Goal: Task Accomplishment & Management: Manage account settings

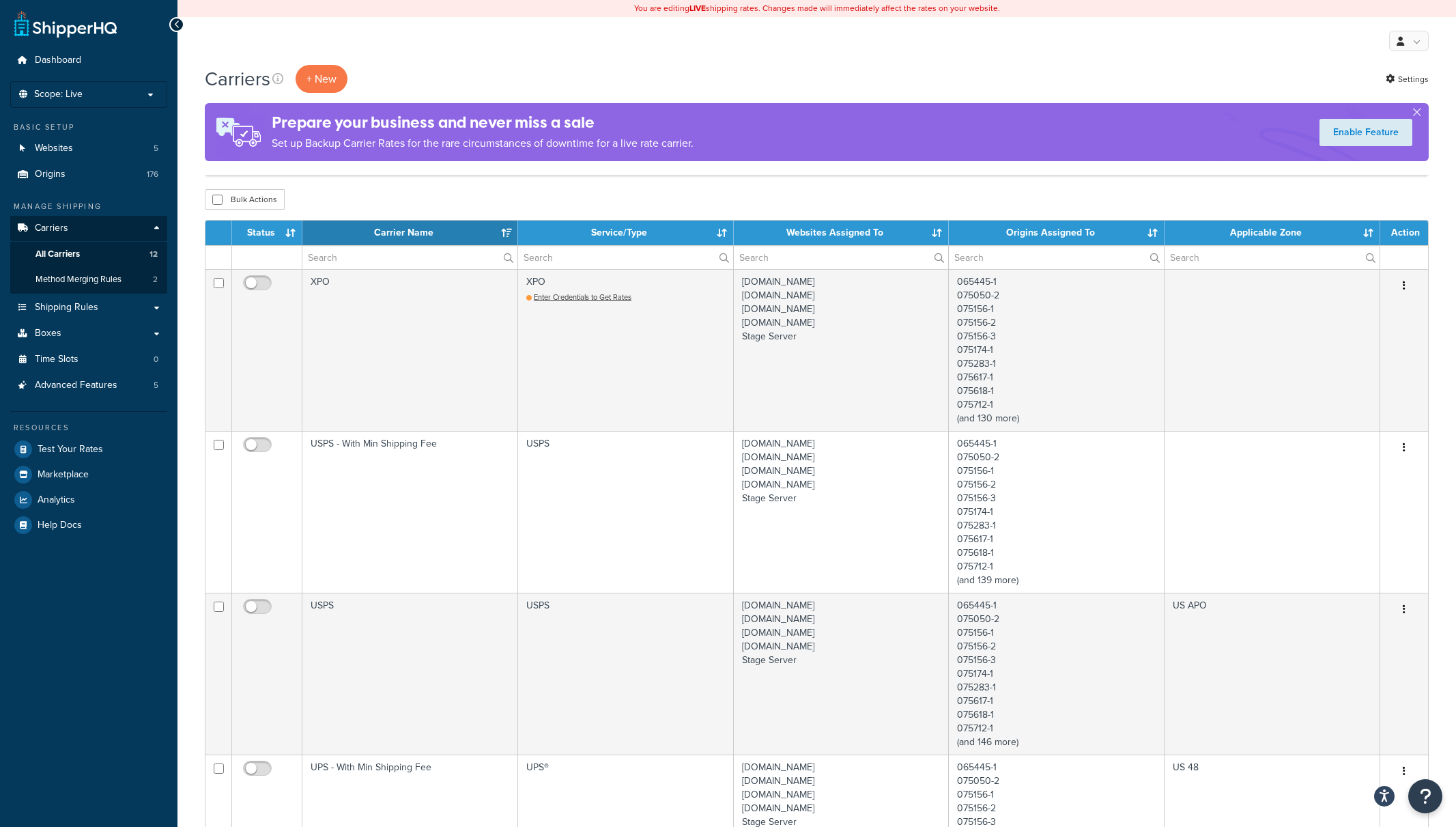
select select "15"
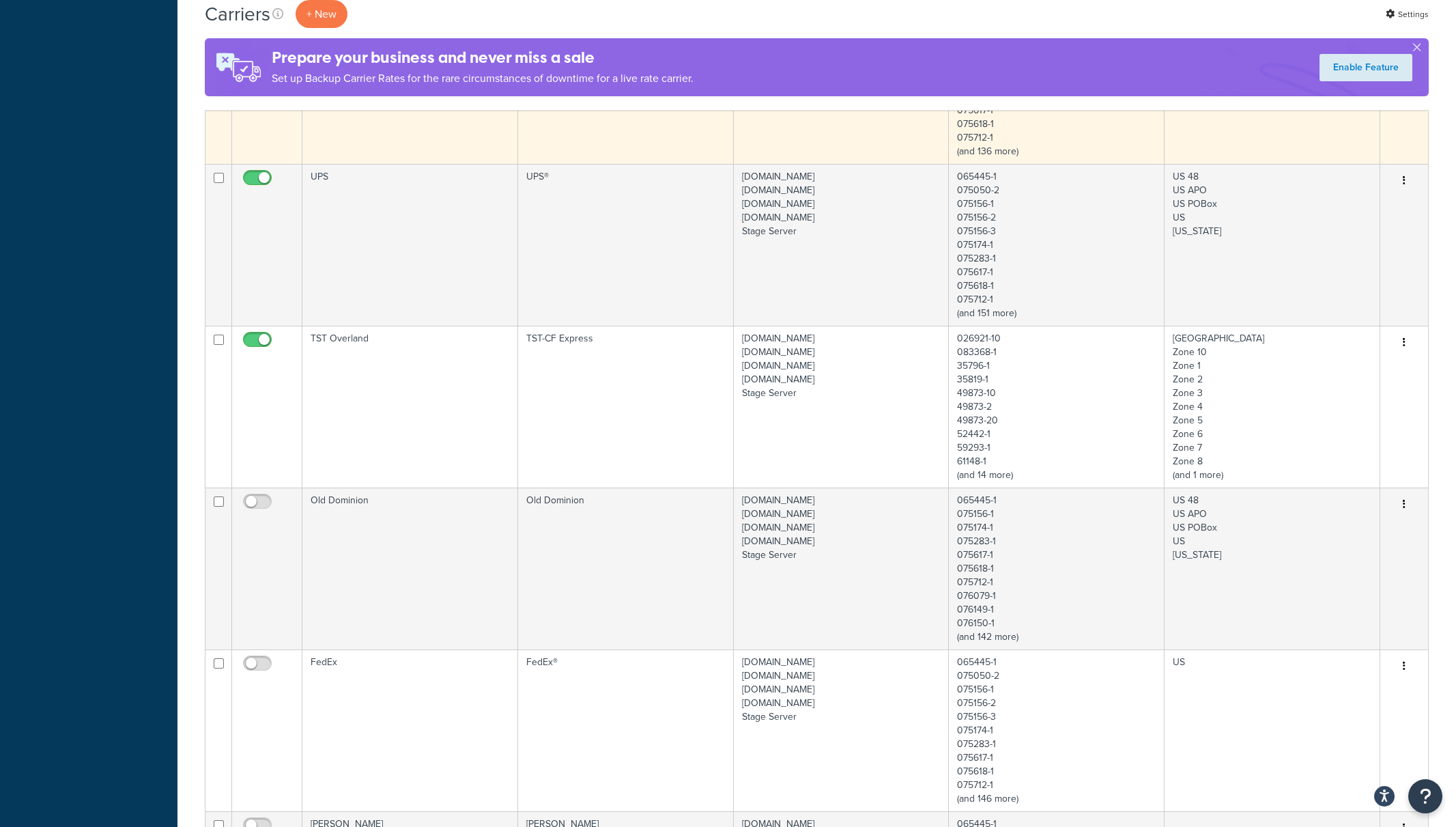
scroll to position [641, 0]
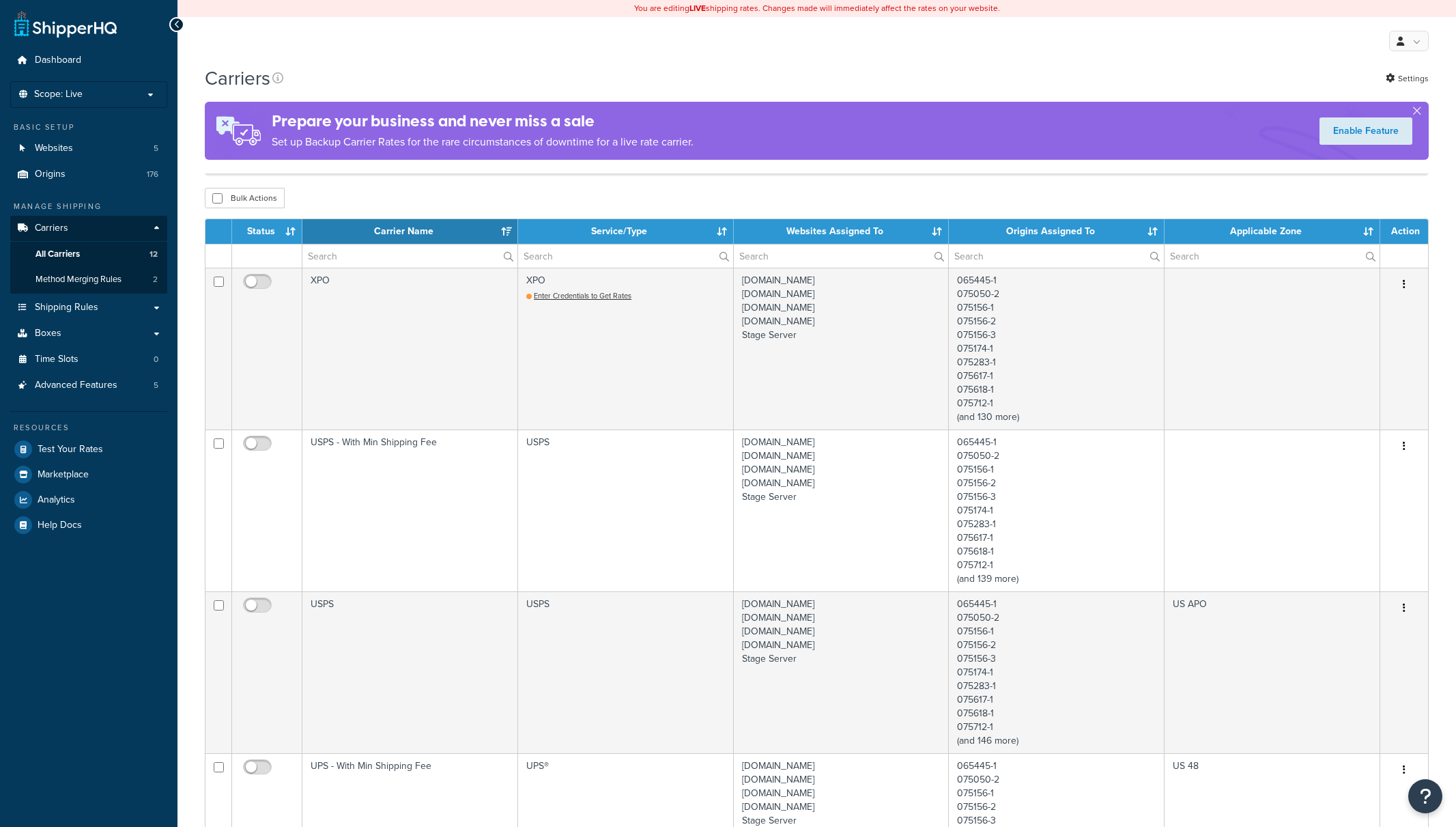
select select "15"
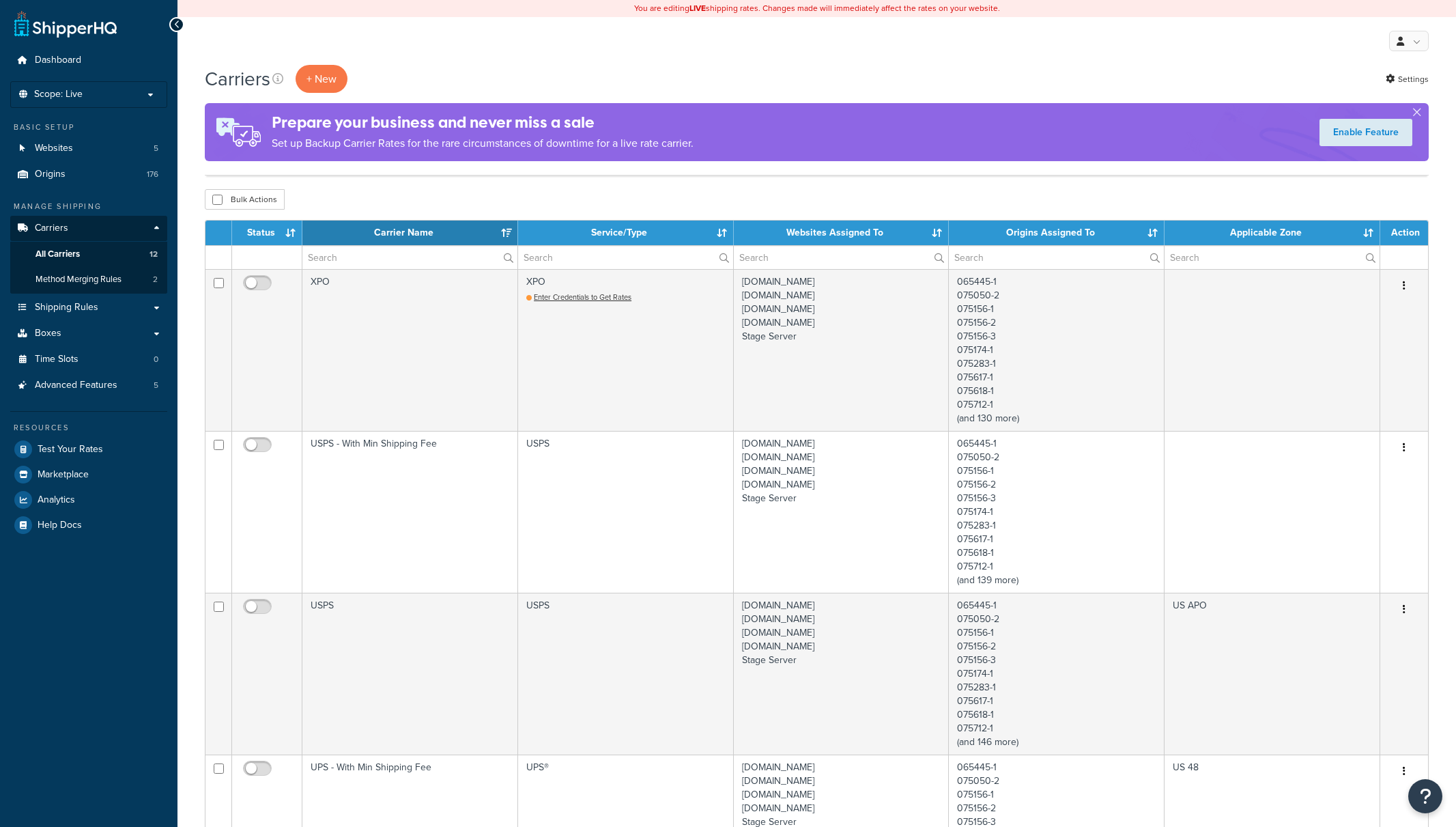
select select "15"
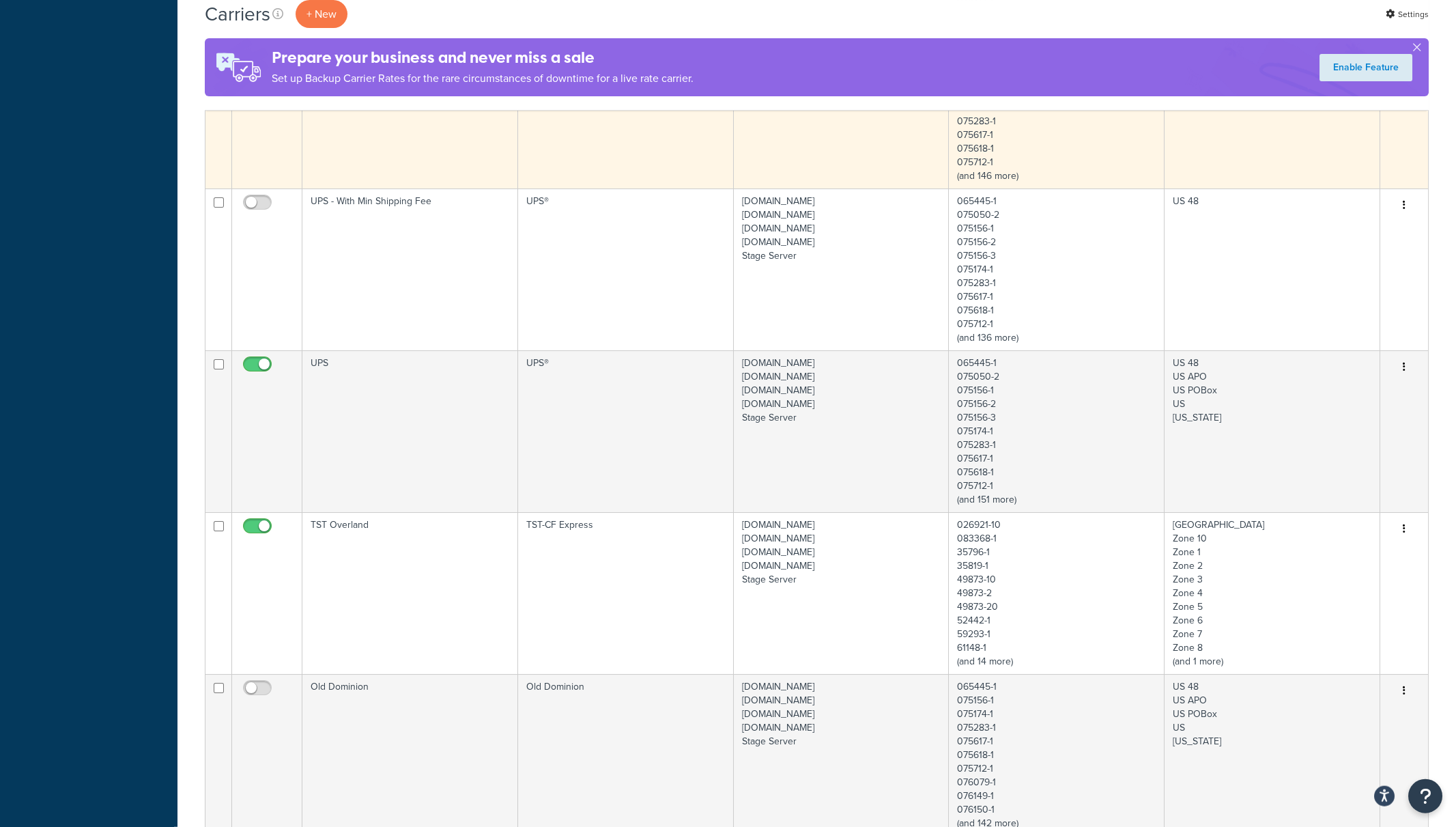
scroll to position [641, 0]
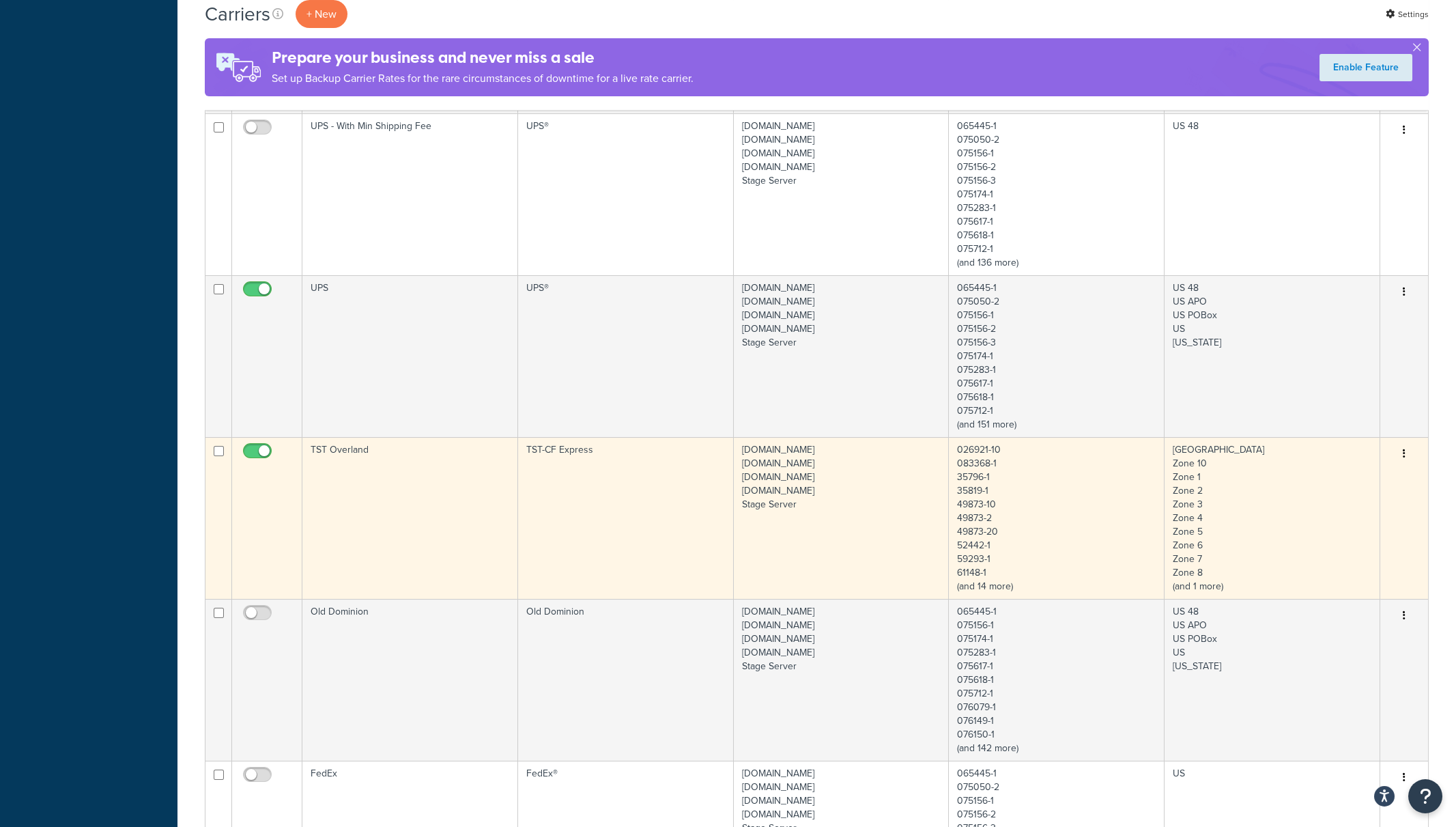
click at [488, 534] on td "TST Overland" at bounding box center [410, 518] width 216 height 161
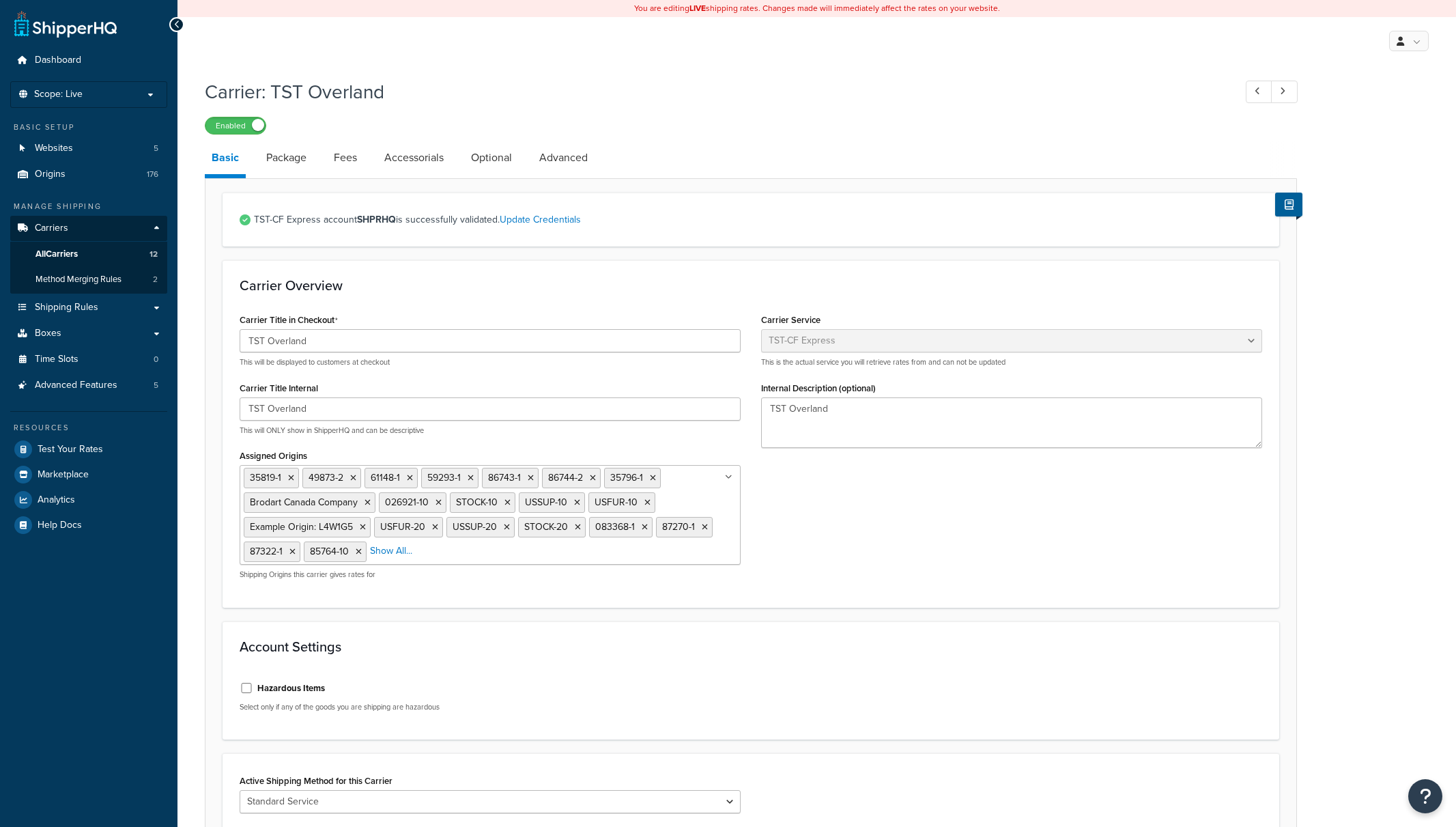
select select "tstOverlandFreight"
click at [66, 255] on span "All Carriers" at bounding box center [57, 254] width 42 height 11
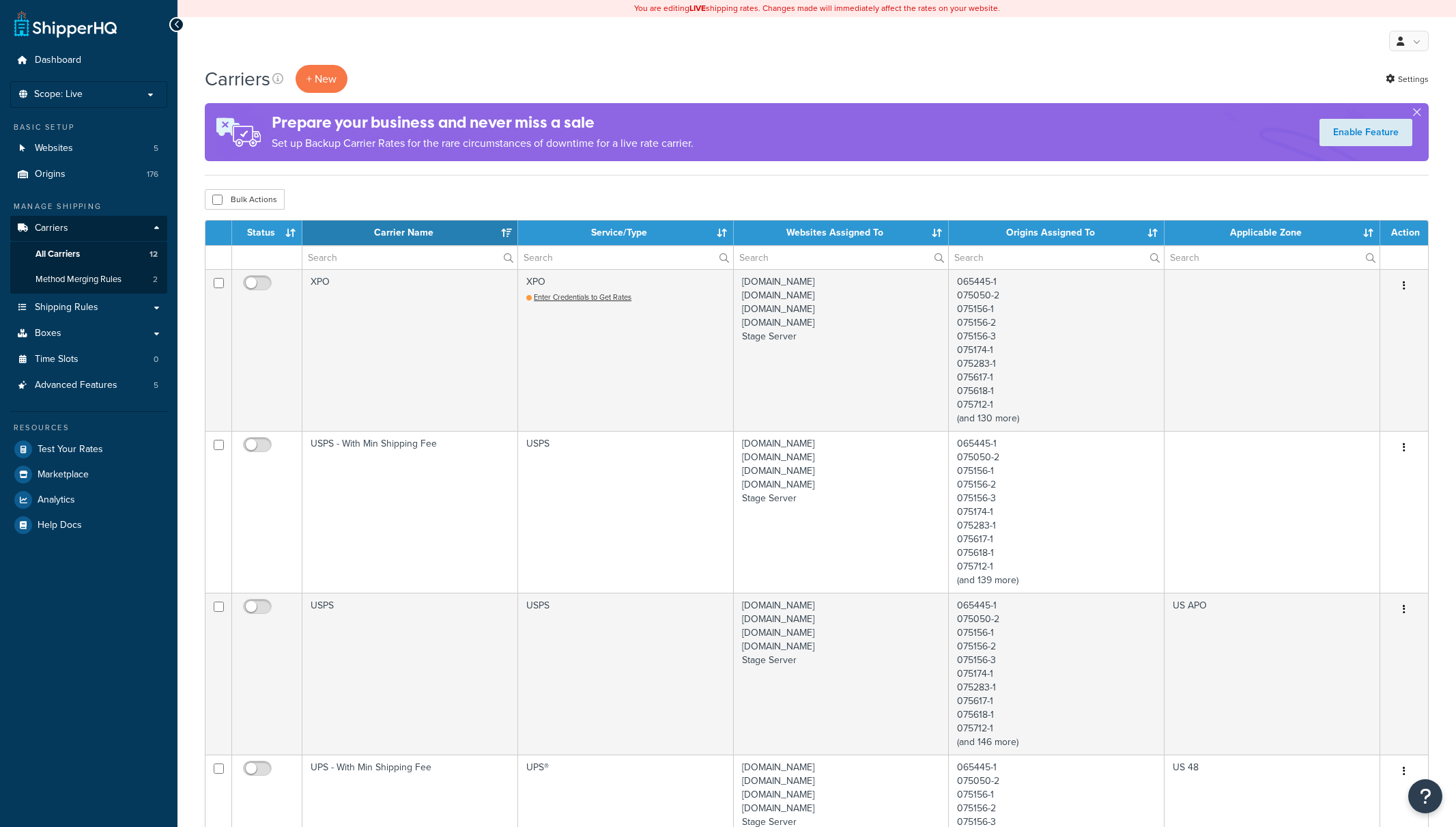
select select "15"
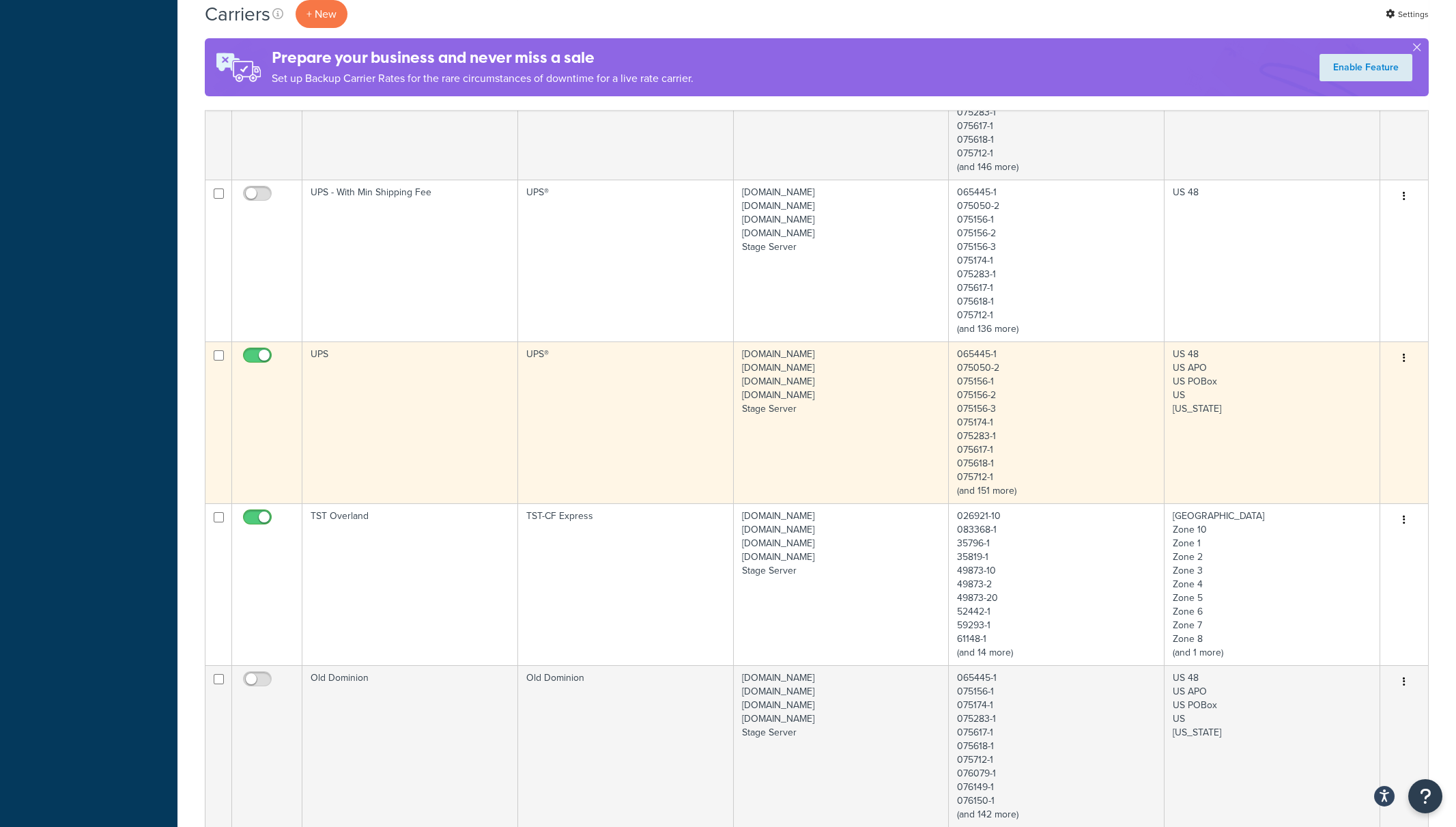
scroll to position [641, 0]
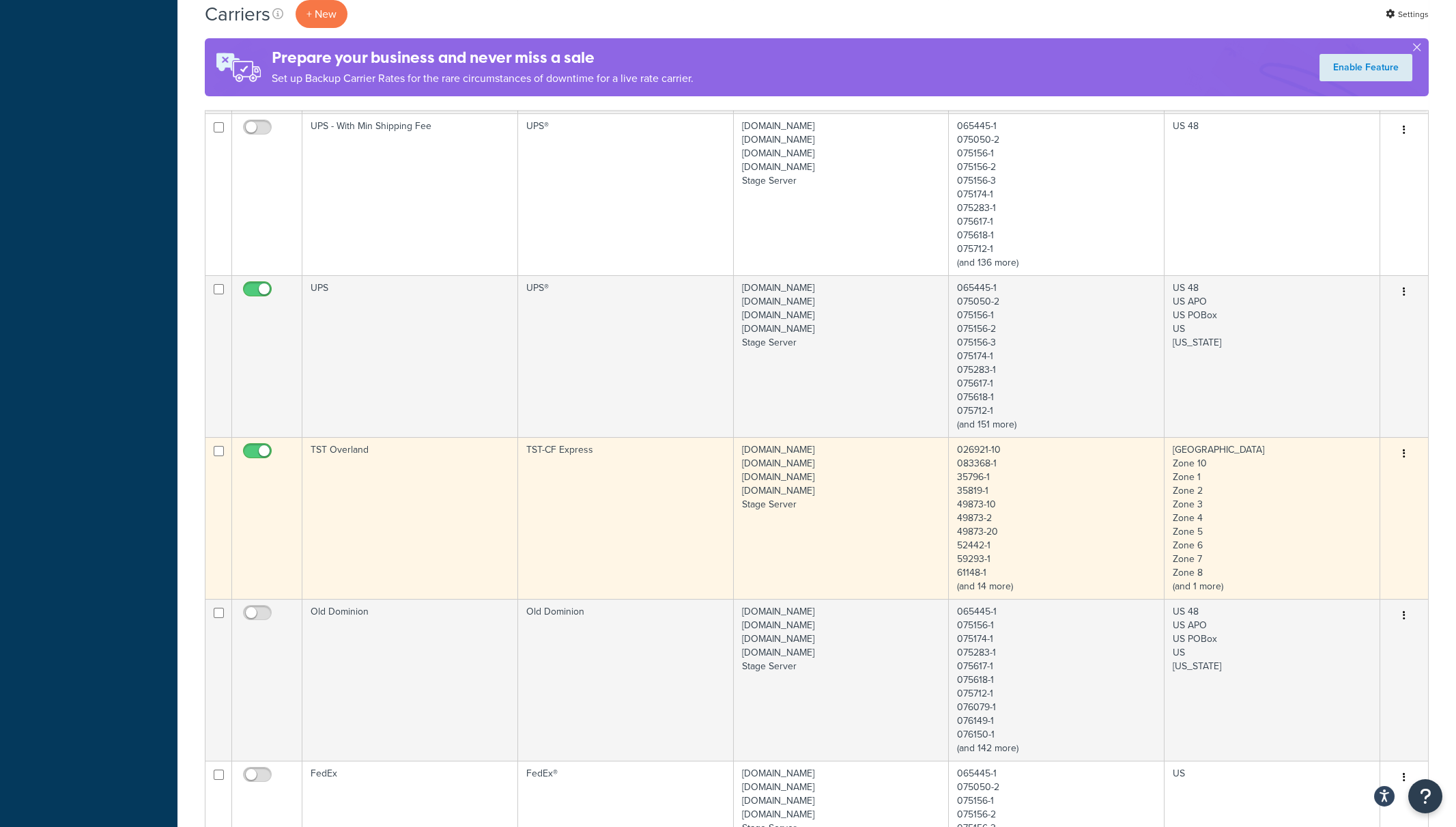
click at [433, 540] on td "TST Overland" at bounding box center [410, 518] width 216 height 161
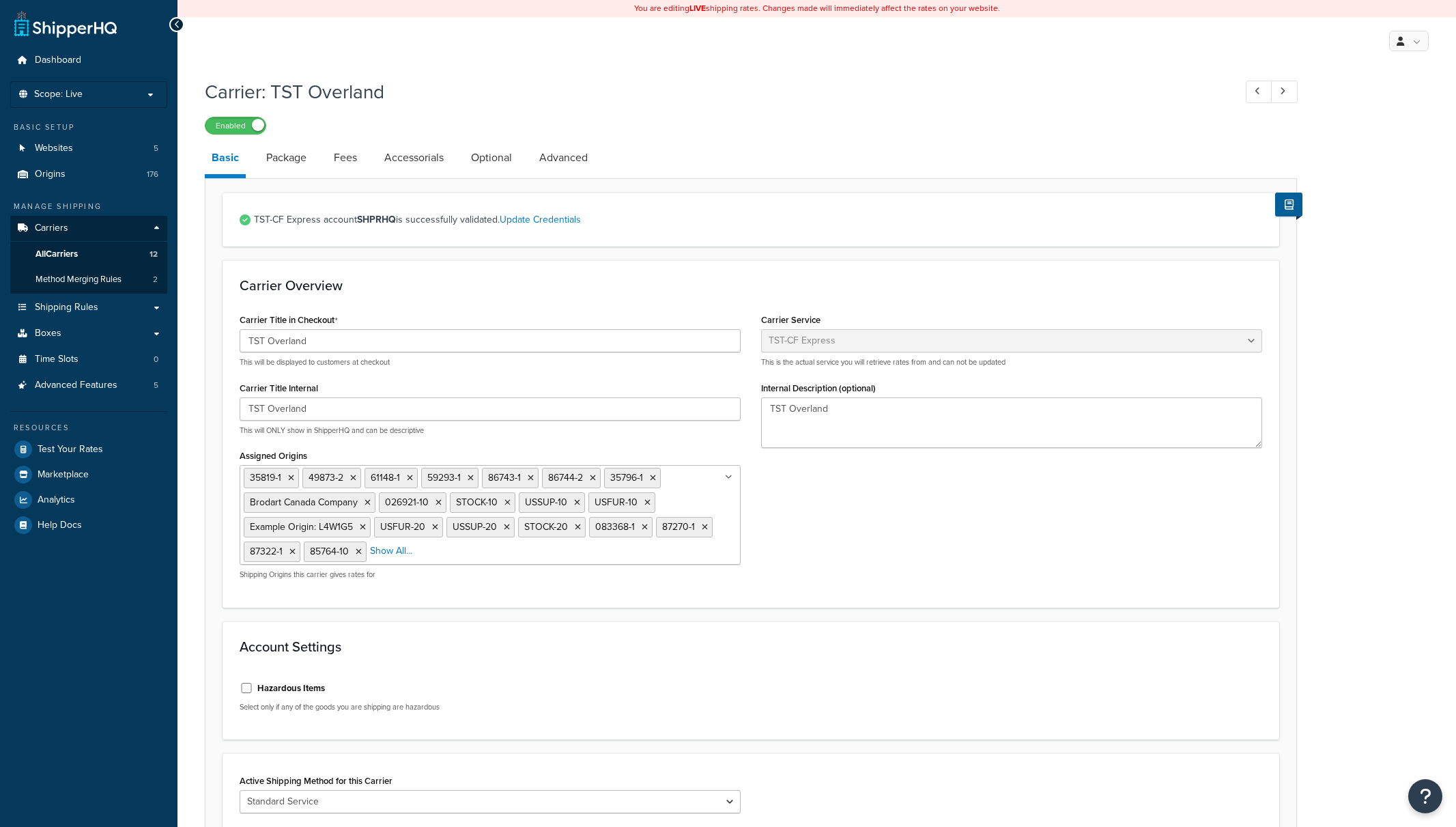
select select "tstOverlandFreight"
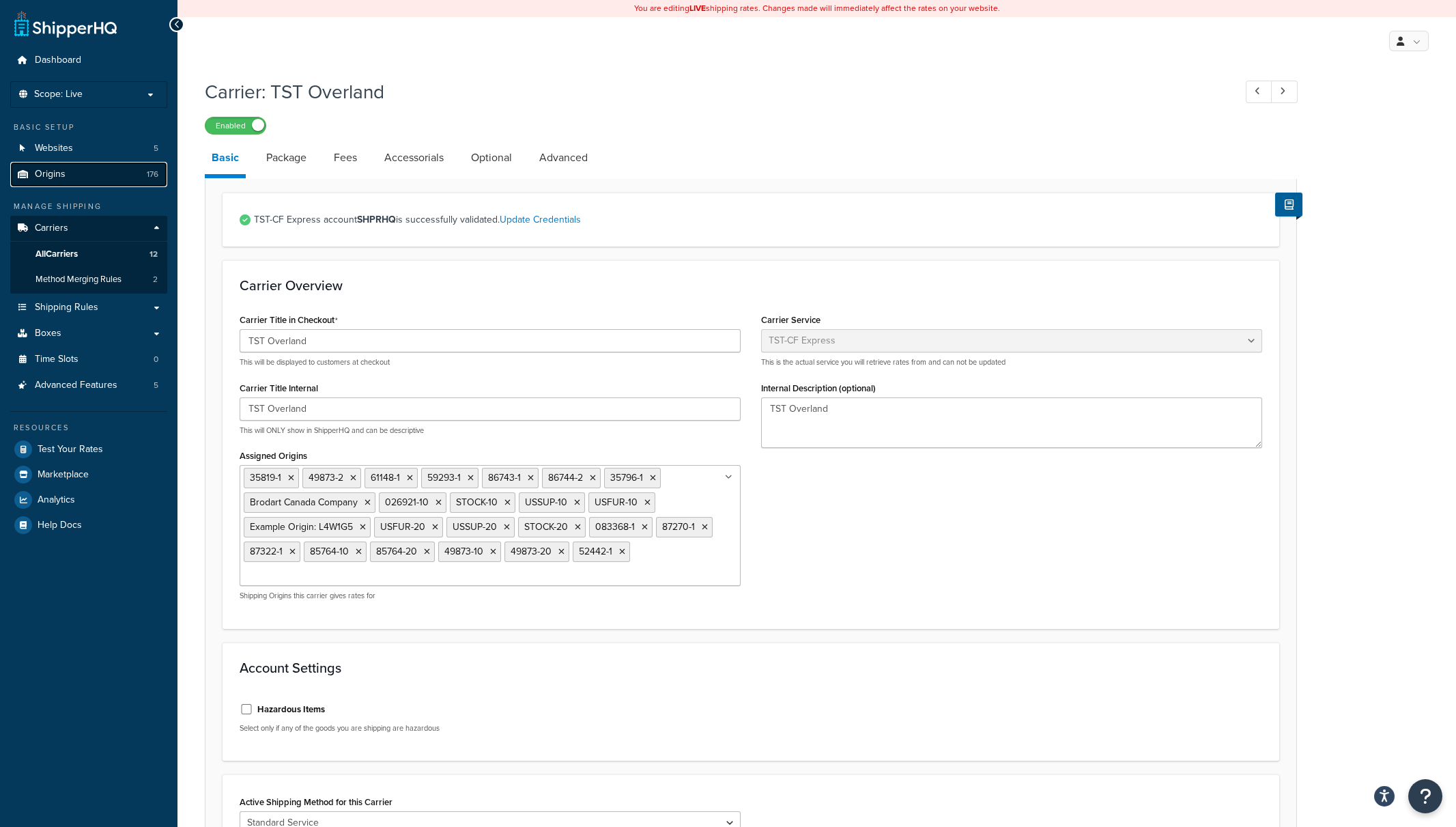
click at [64, 181] on span "Origins" at bounding box center [50, 174] width 30 height 11
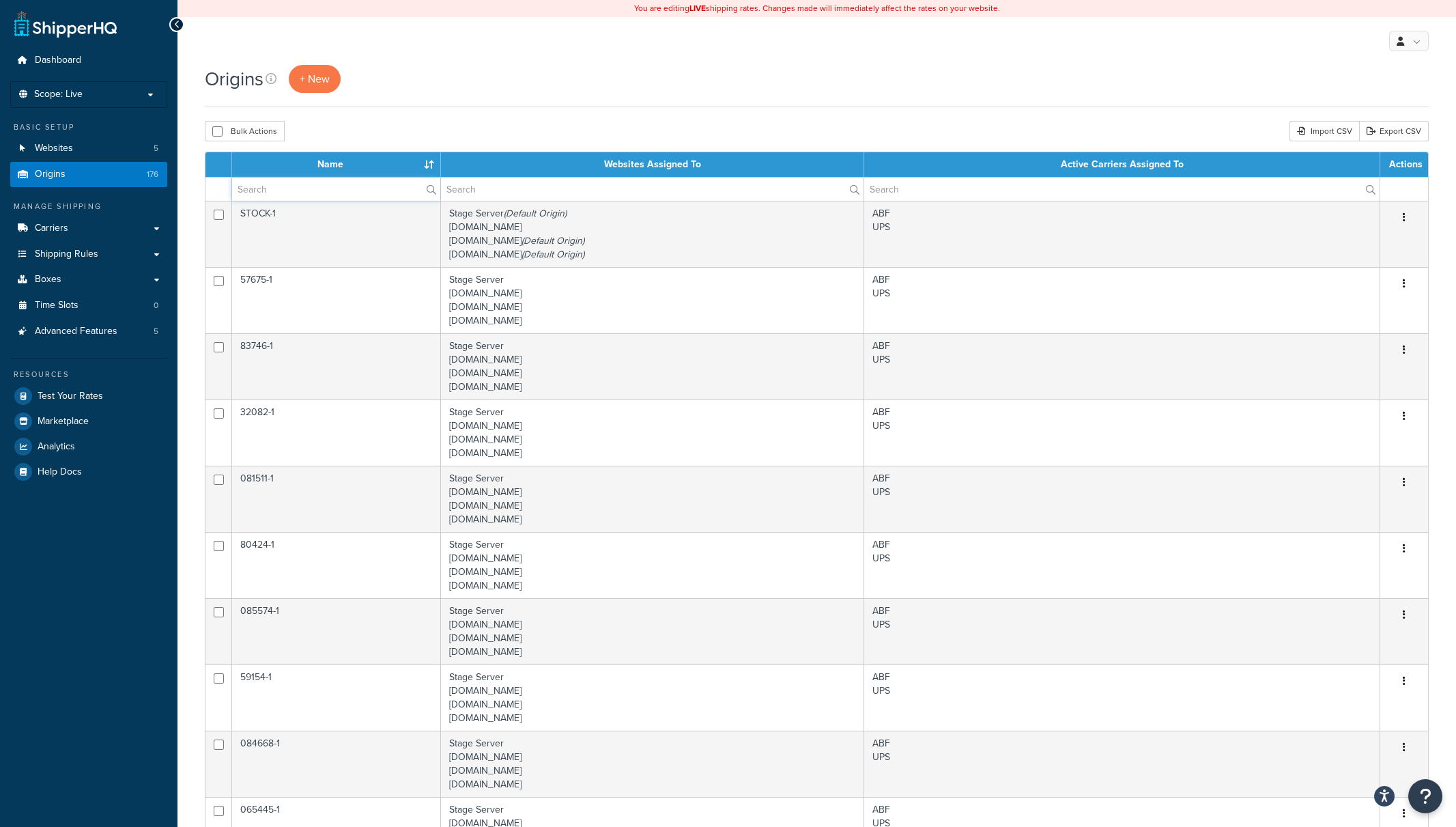
click at [325, 198] on input "text" at bounding box center [336, 189] width 208 height 23
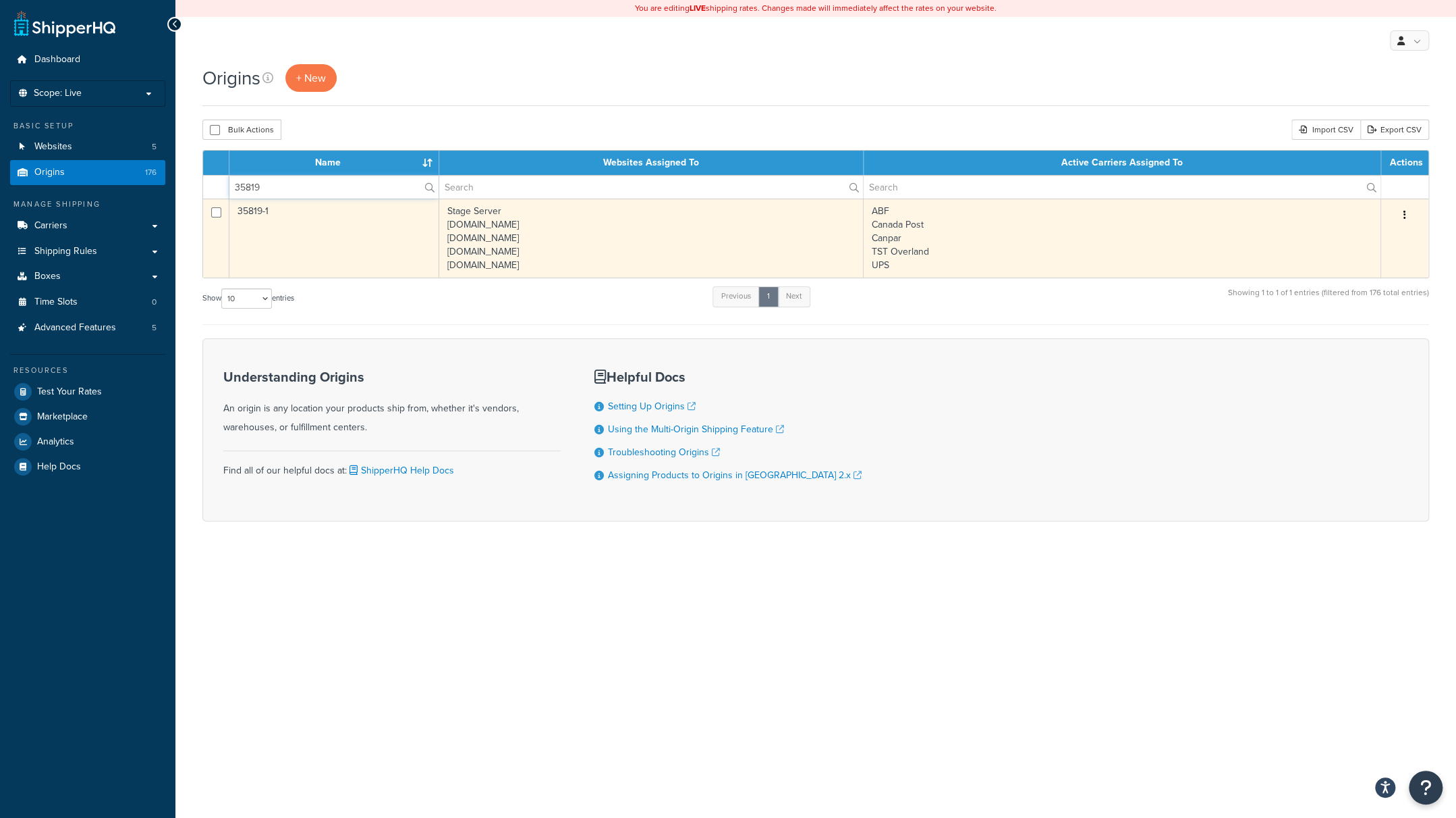
type input "35819"
click at [342, 237] on td "35819-1" at bounding box center [335, 237] width 210 height 79
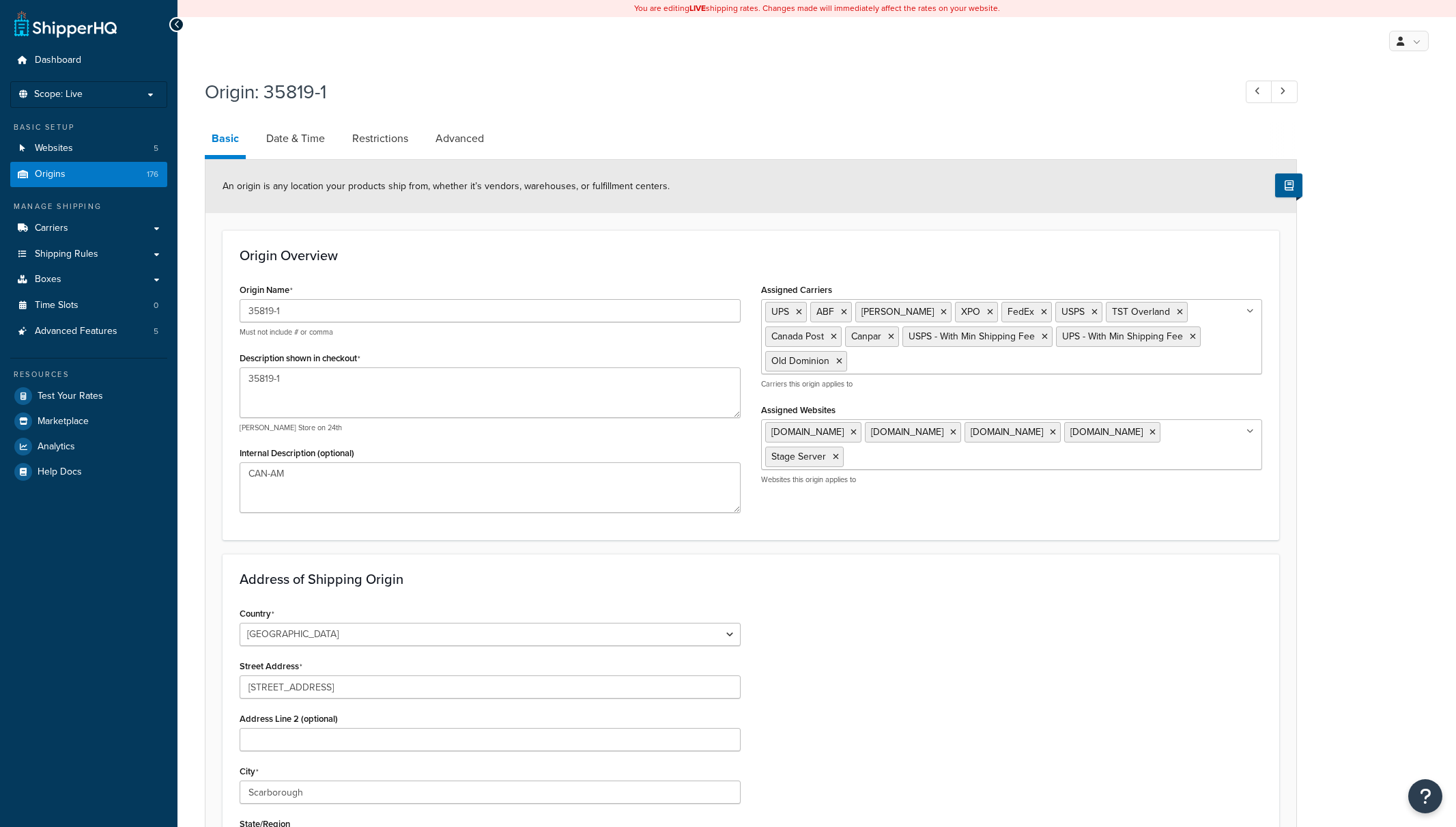
select select "1039"
select select "69"
click at [76, 176] on link "Origins 176" at bounding box center [89, 174] width 157 height 25
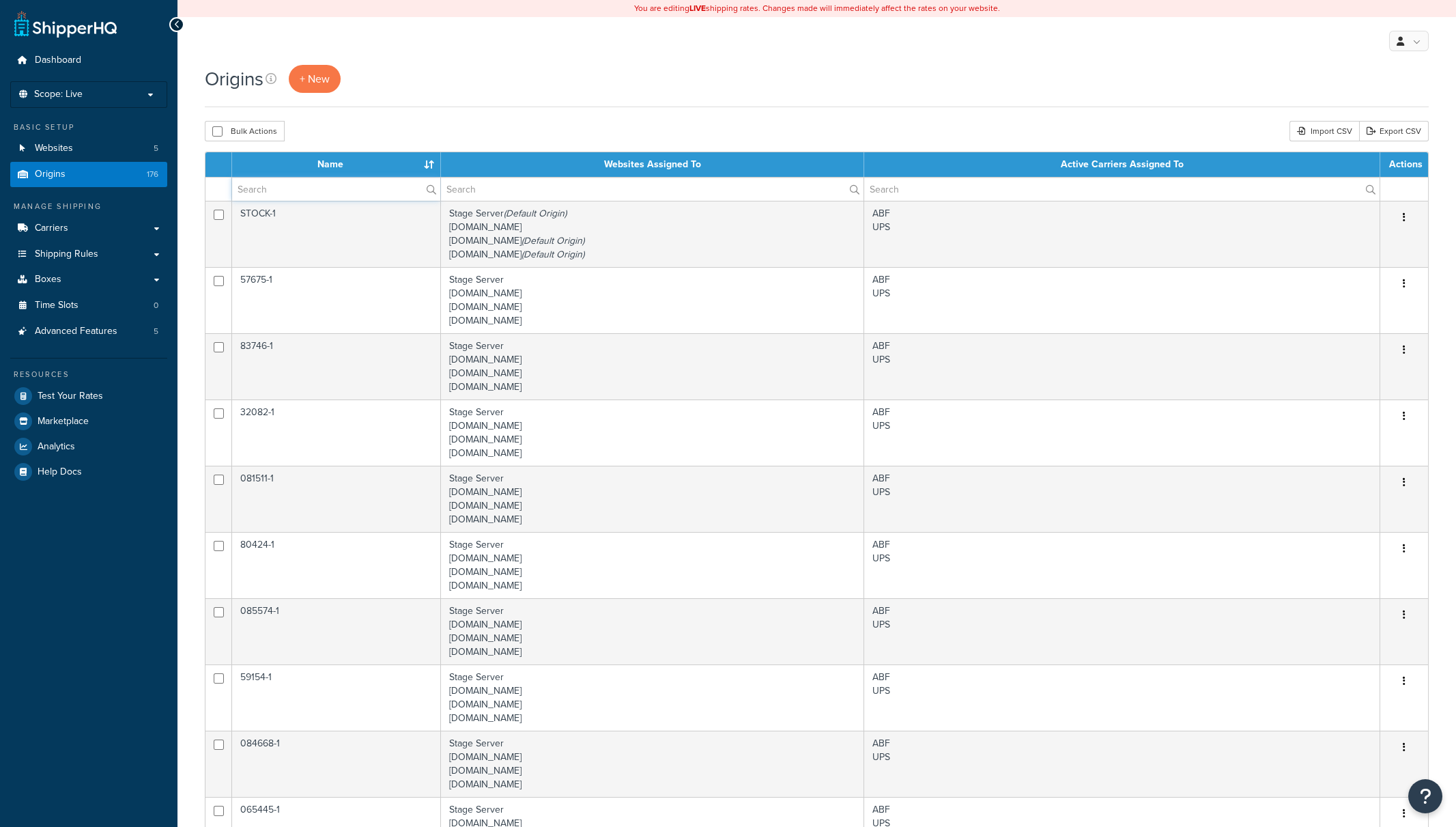
click at [343, 190] on input "text" at bounding box center [336, 189] width 208 height 23
click at [67, 227] on span "Carriers" at bounding box center [51, 228] width 33 height 11
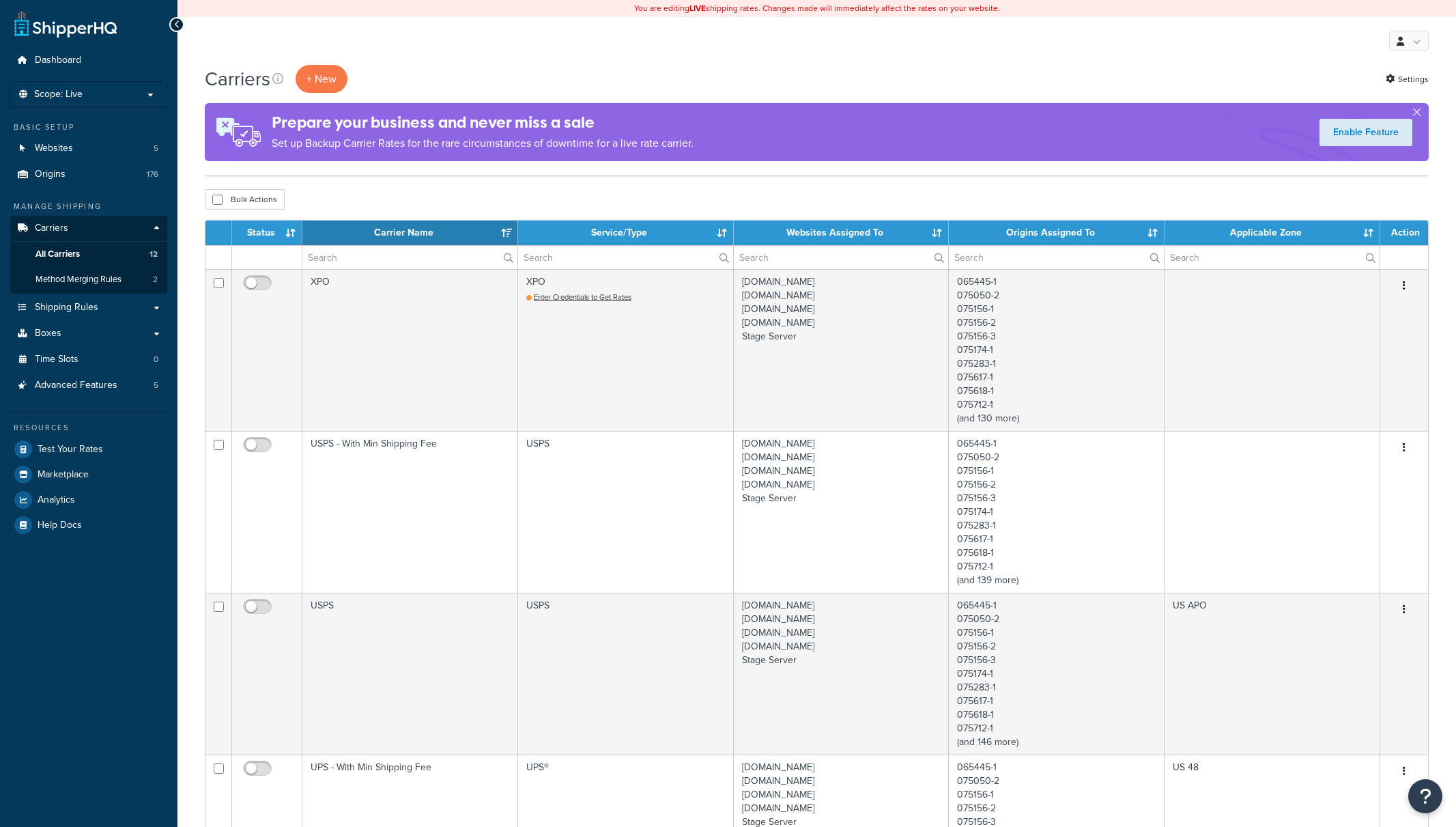
select select "15"
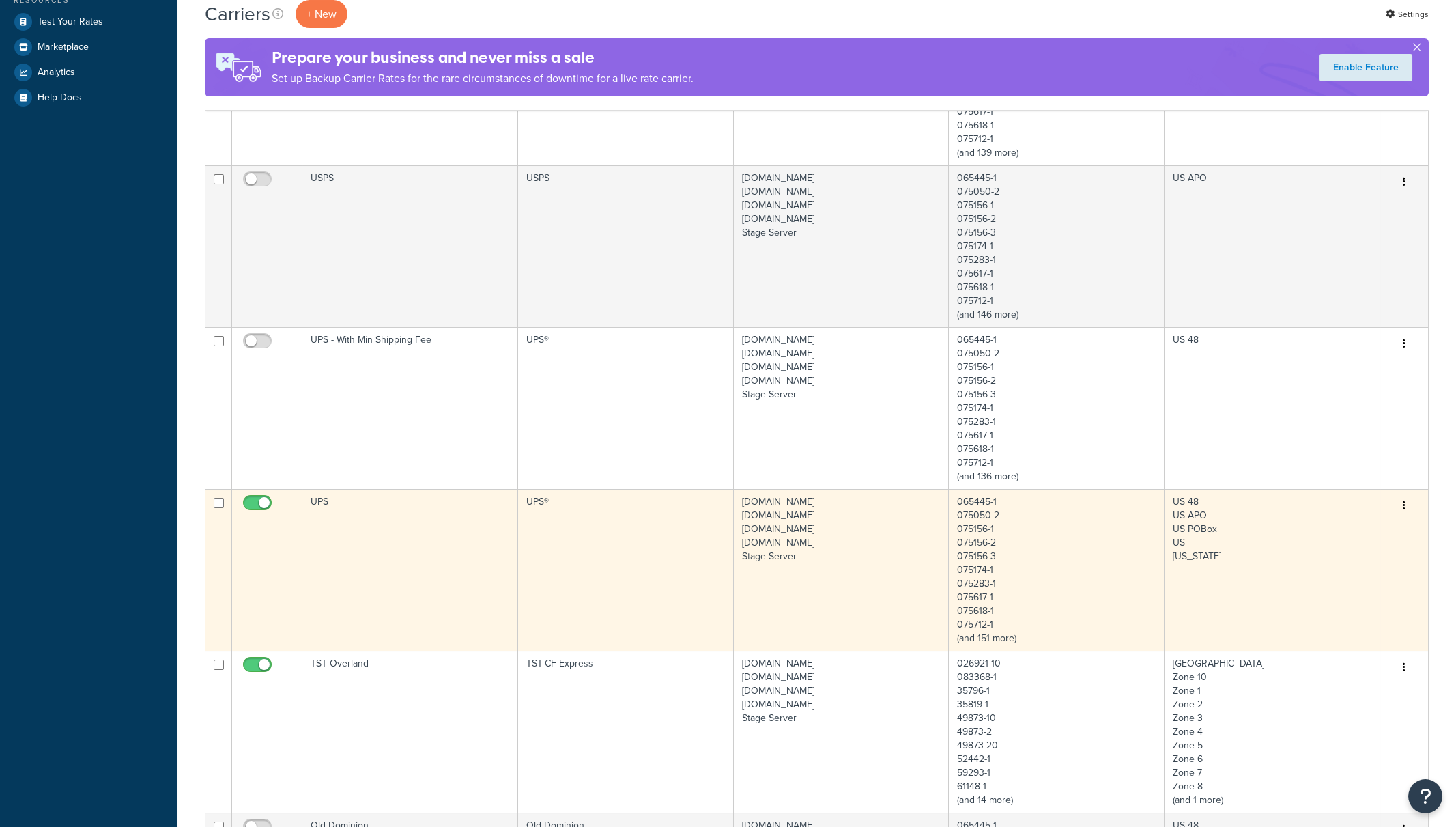
scroll to position [428, 0]
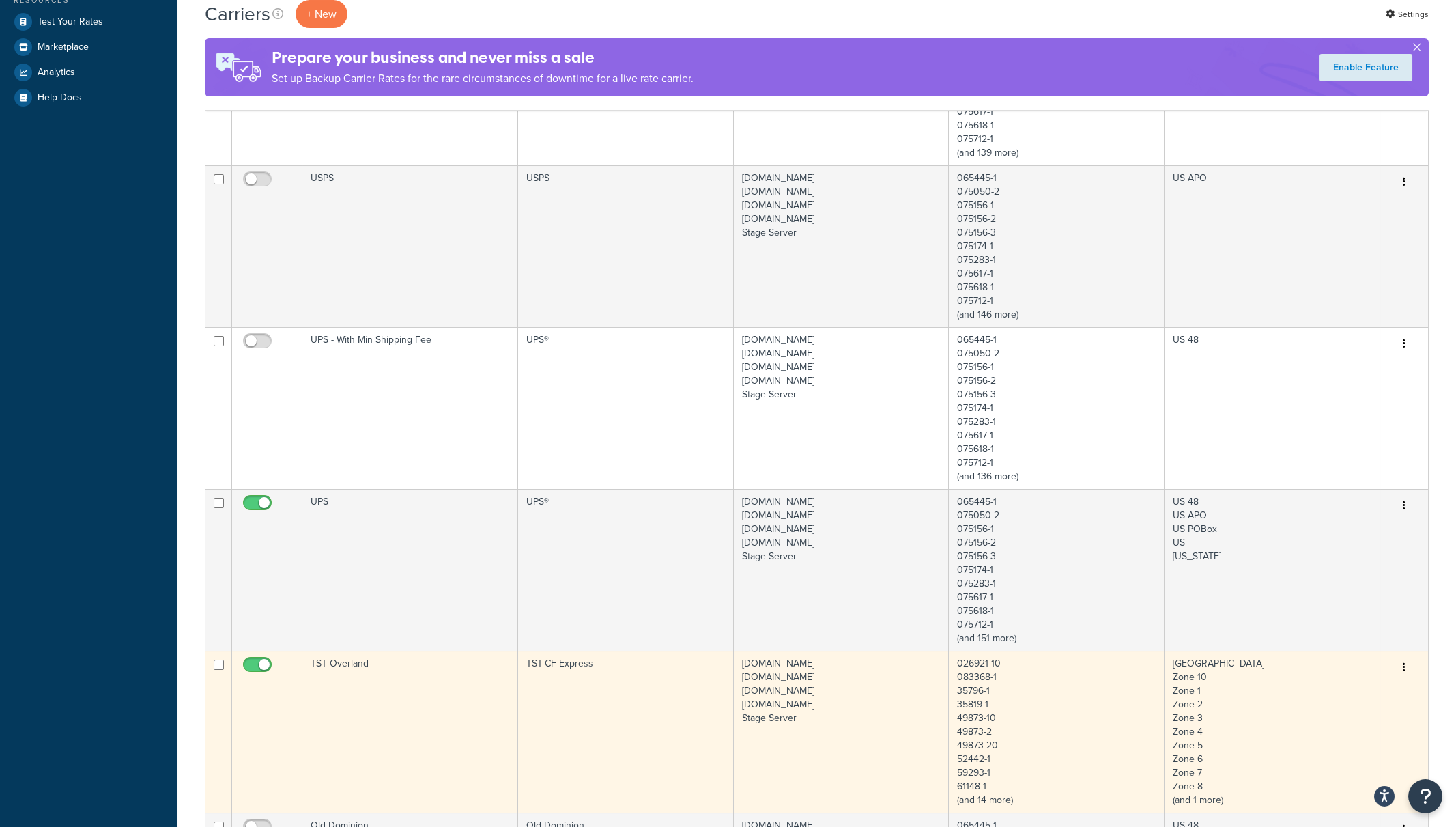
click at [399, 722] on td "TST Overland" at bounding box center [410, 731] width 216 height 161
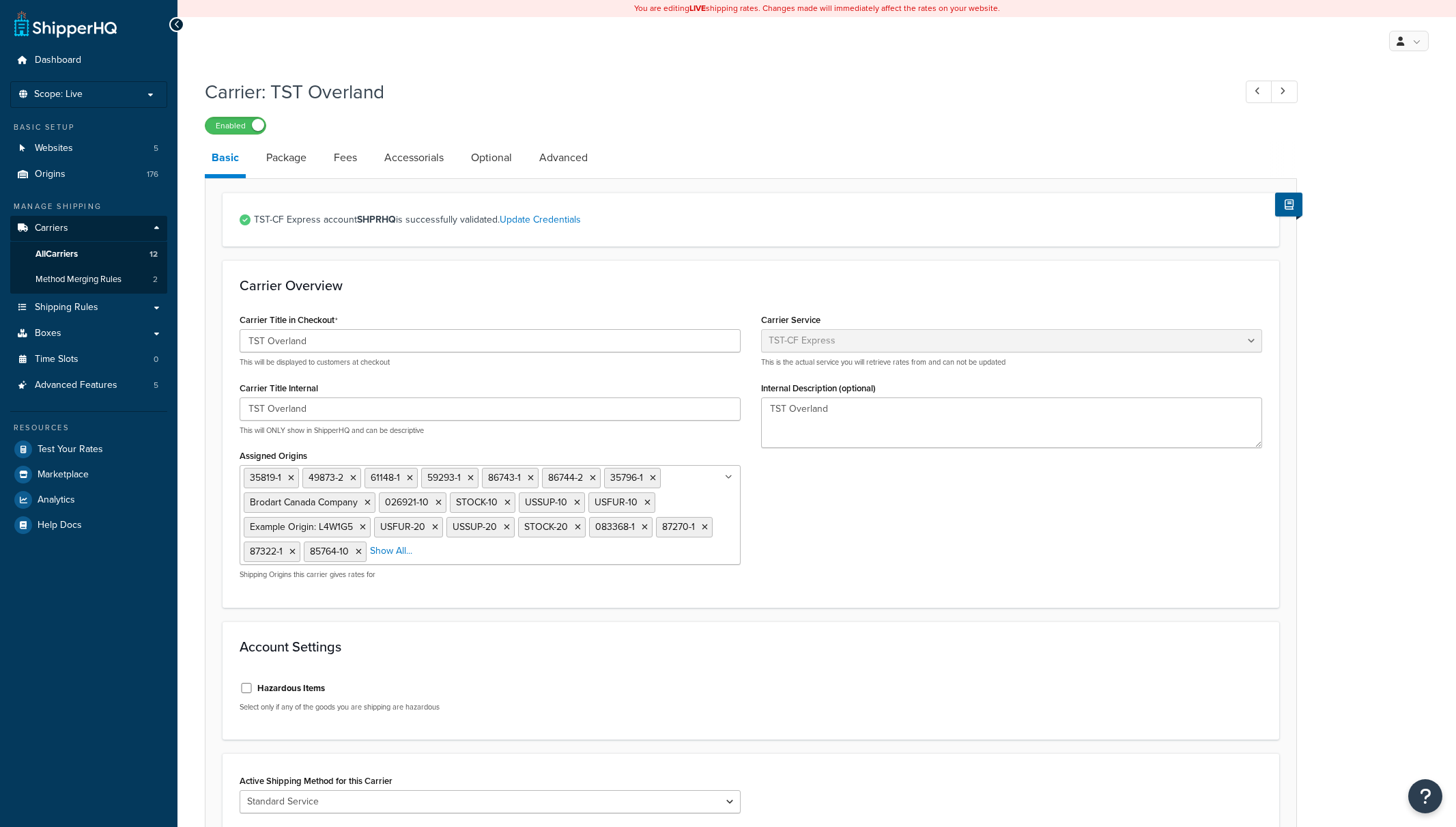
select select "tstOverlandFreight"
click at [84, 90] on p "Scope: Live" at bounding box center [89, 94] width 144 height 11
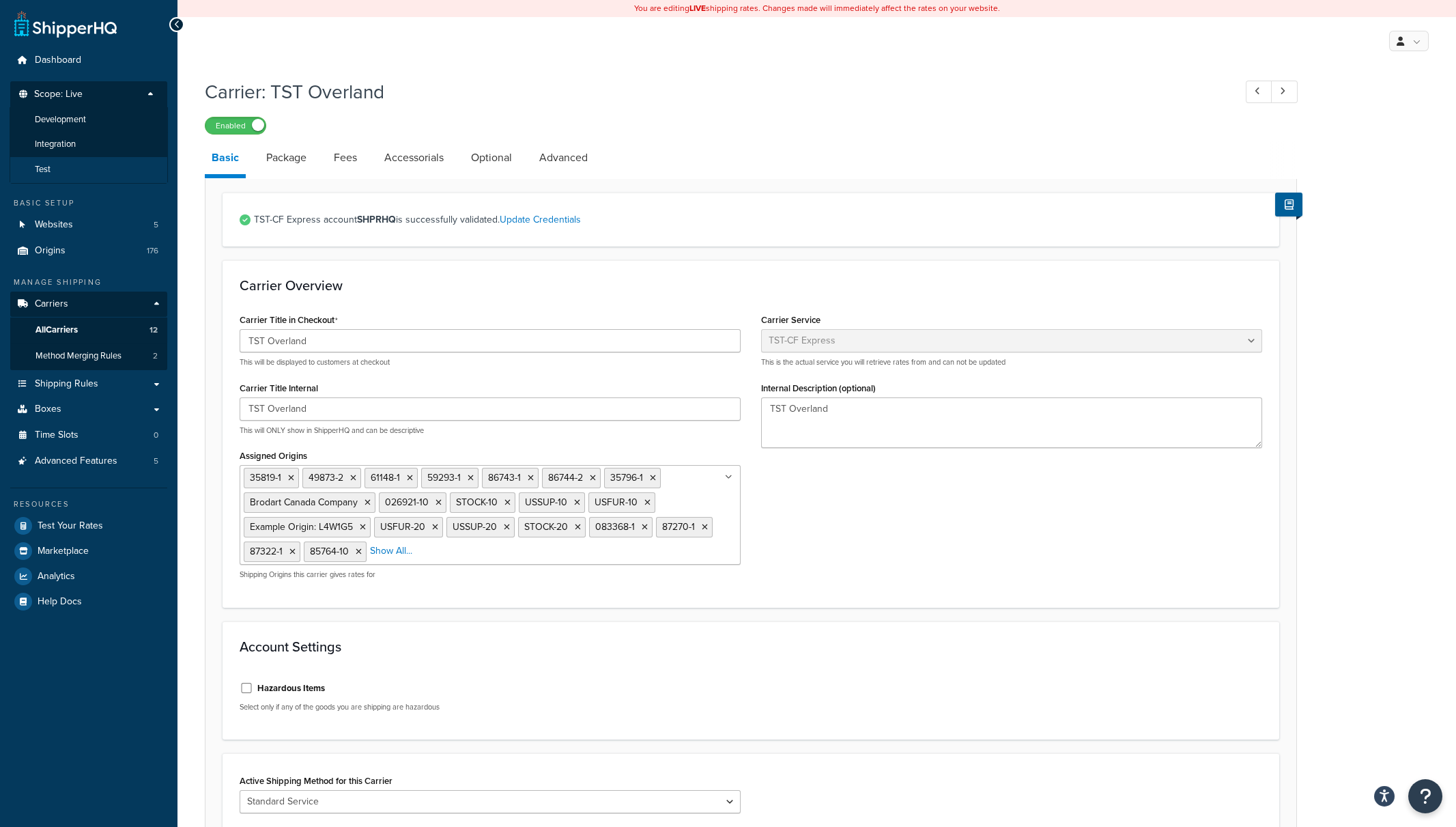
click at [62, 173] on li "Test" at bounding box center [89, 170] width 159 height 25
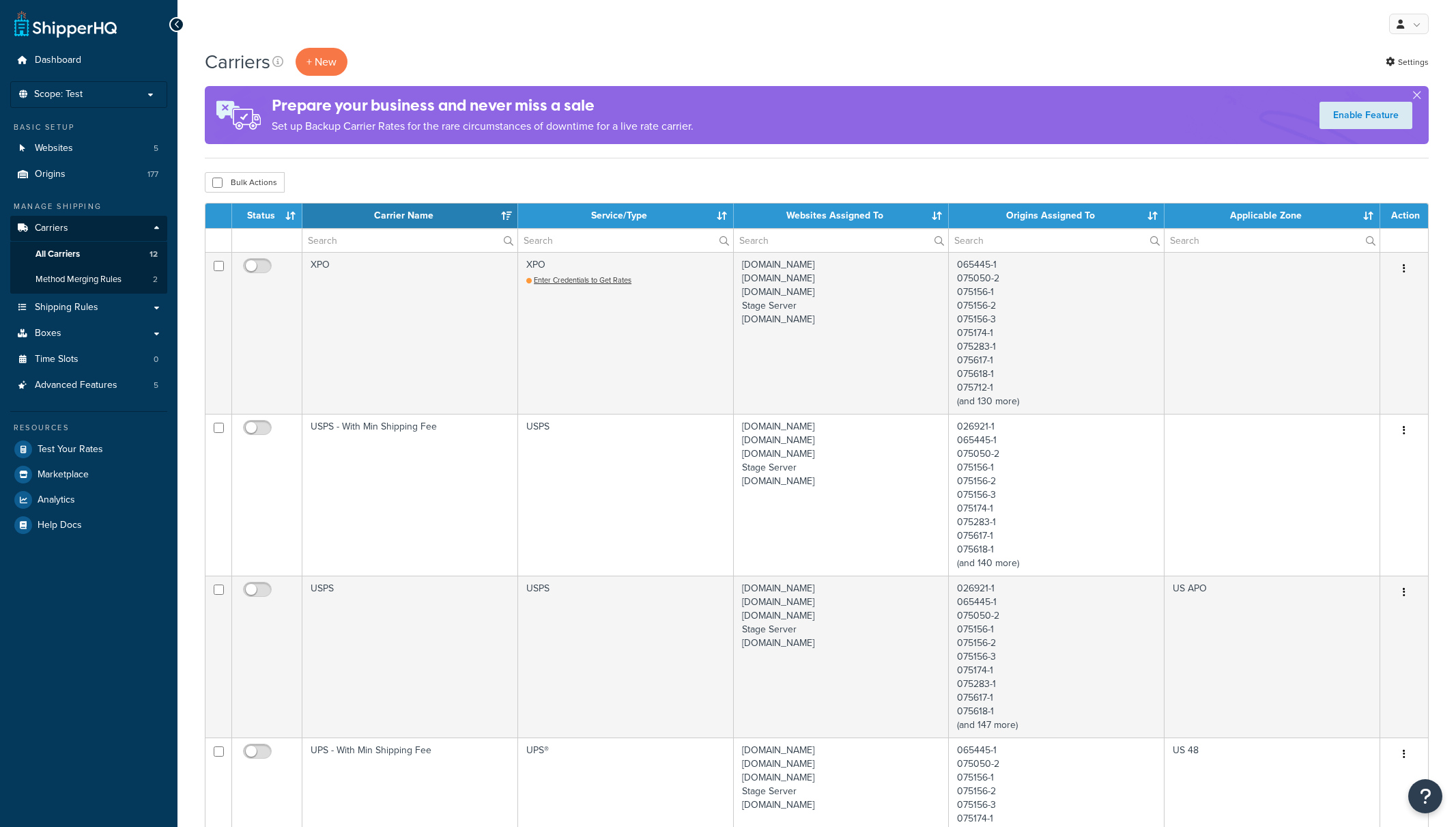
select select "15"
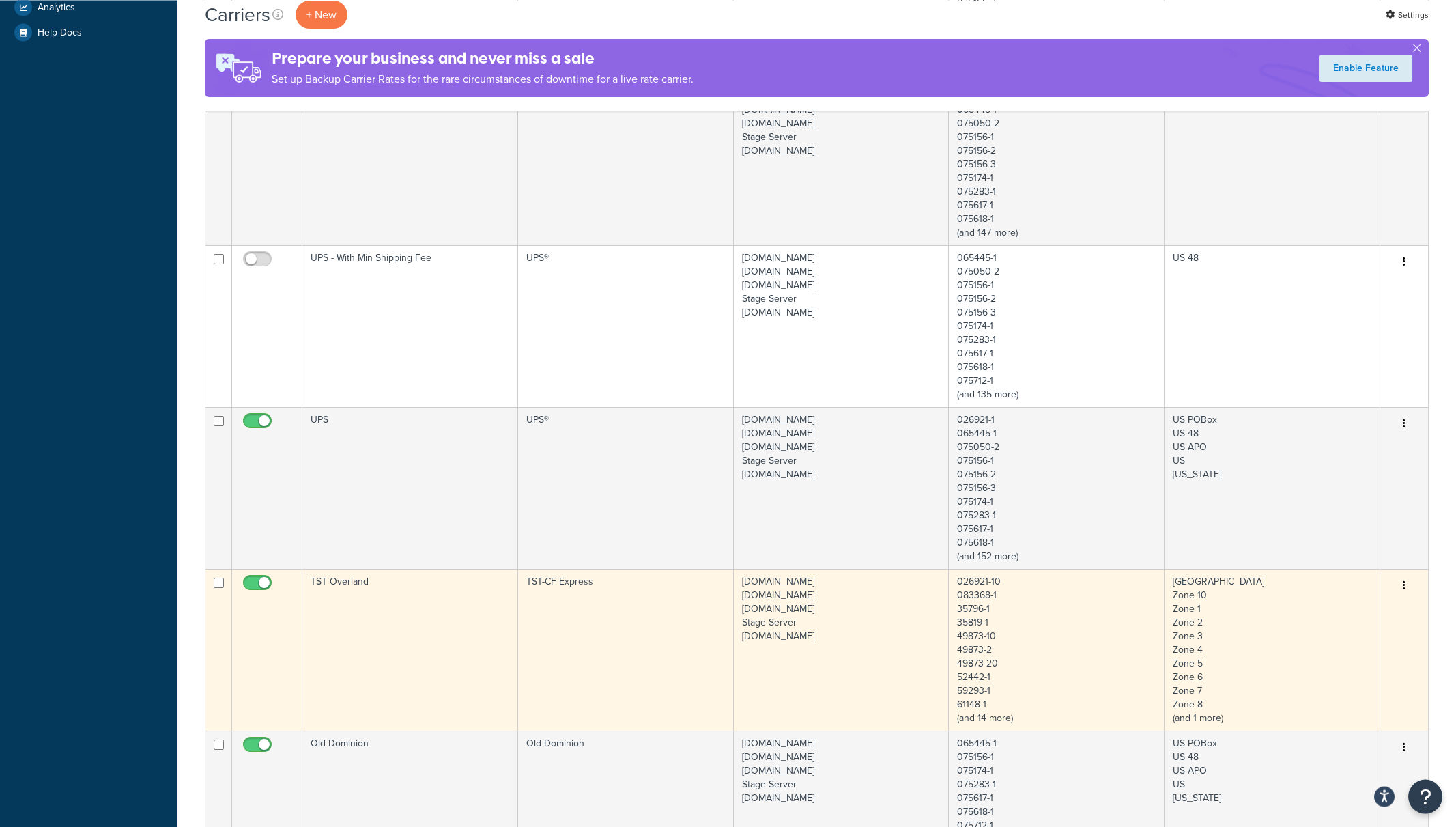
scroll to position [498, 0]
click at [424, 627] on td "TST Overland" at bounding box center [410, 643] width 216 height 161
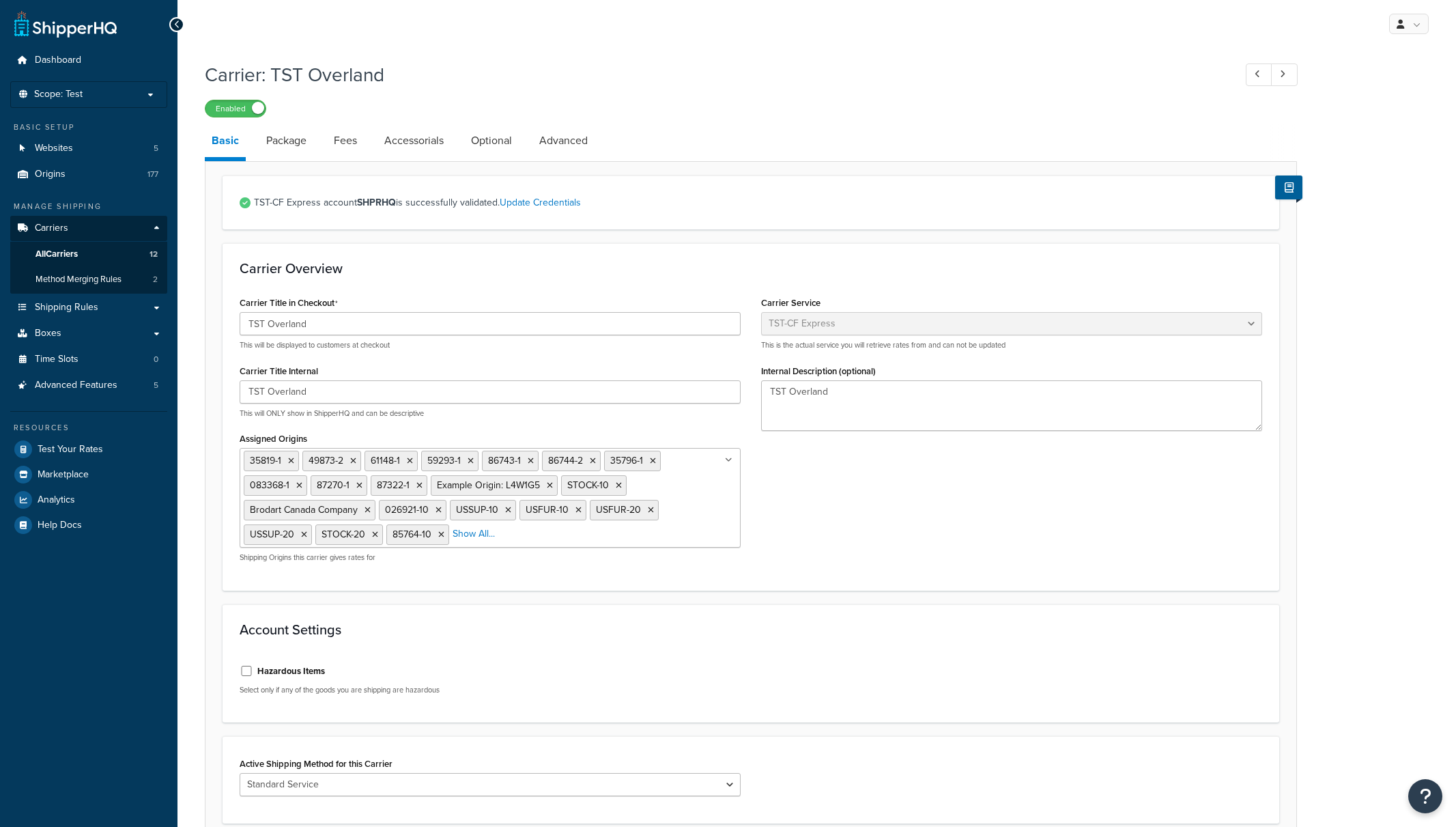
select select "tstOverlandFreight"
click at [550, 203] on link "Update Credentials" at bounding box center [540, 203] width 81 height 14
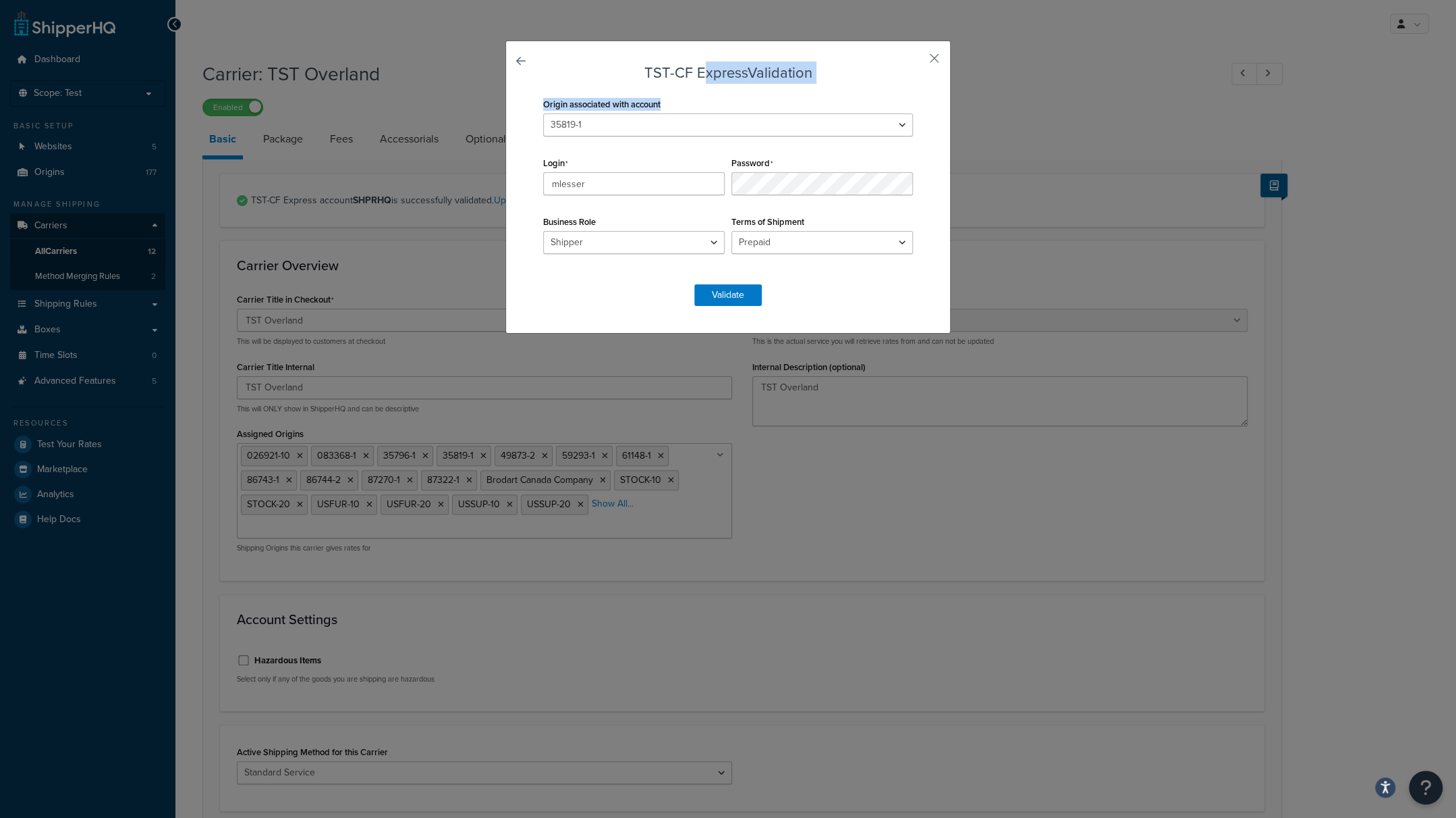
drag, startPoint x: 691, startPoint y: 56, endPoint x: 878, endPoint y: 117, distance: 196.7
click at [878, 117] on div "TST-CF Express Validation Origin associated with account 026921-1 026921-10 065…" at bounding box center [728, 187] width 445 height 293
click at [836, 56] on div "TST-CF Express Validation Origin associated with account 026921-1 026921-10 065…" at bounding box center [728, 187] width 445 height 293
click at [916, 62] on button "button" at bounding box center [914, 63] width 4 height 4
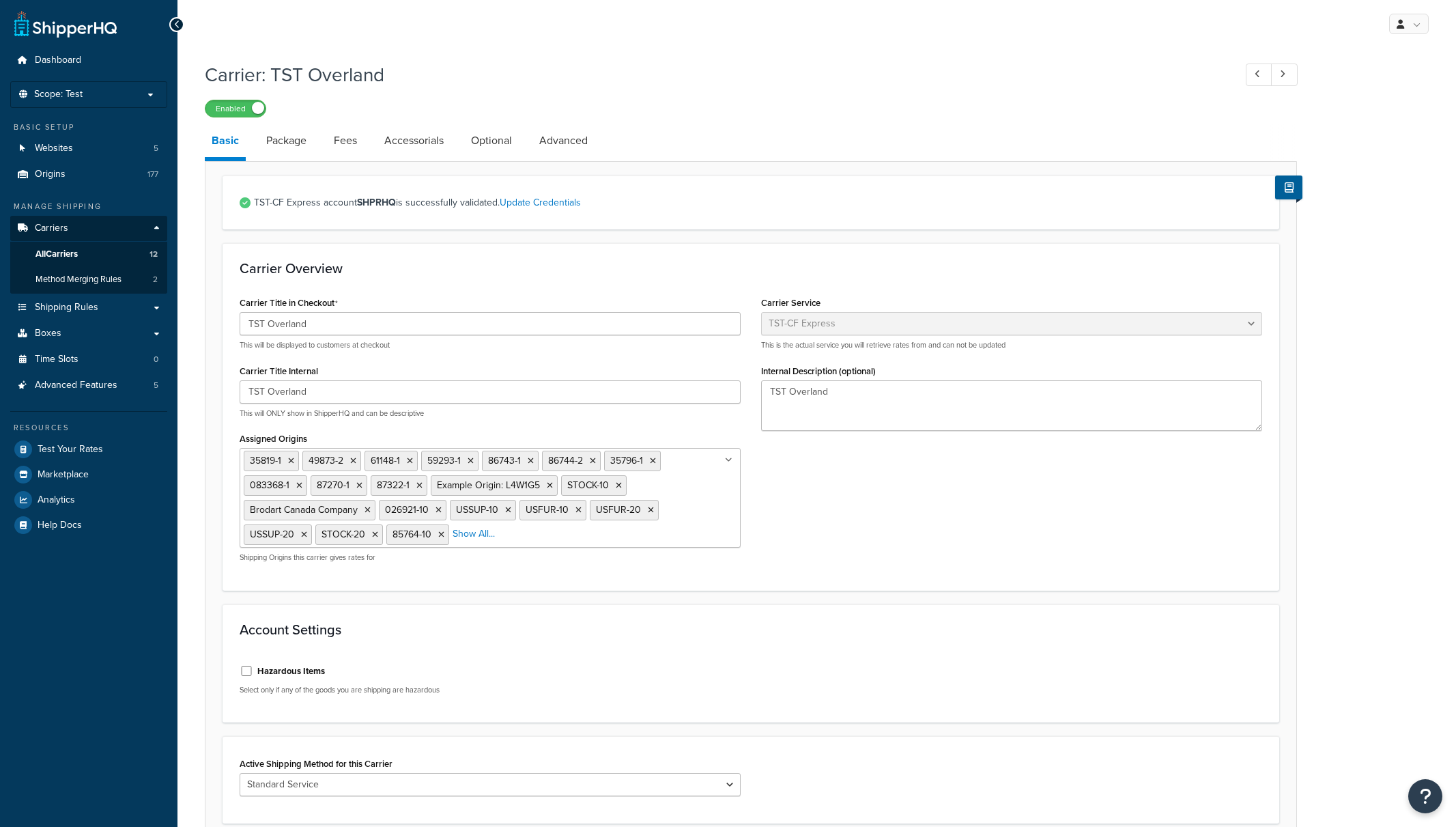
select select "tstOverlandFreight"
click at [74, 251] on span "All Carriers" at bounding box center [57, 254] width 42 height 11
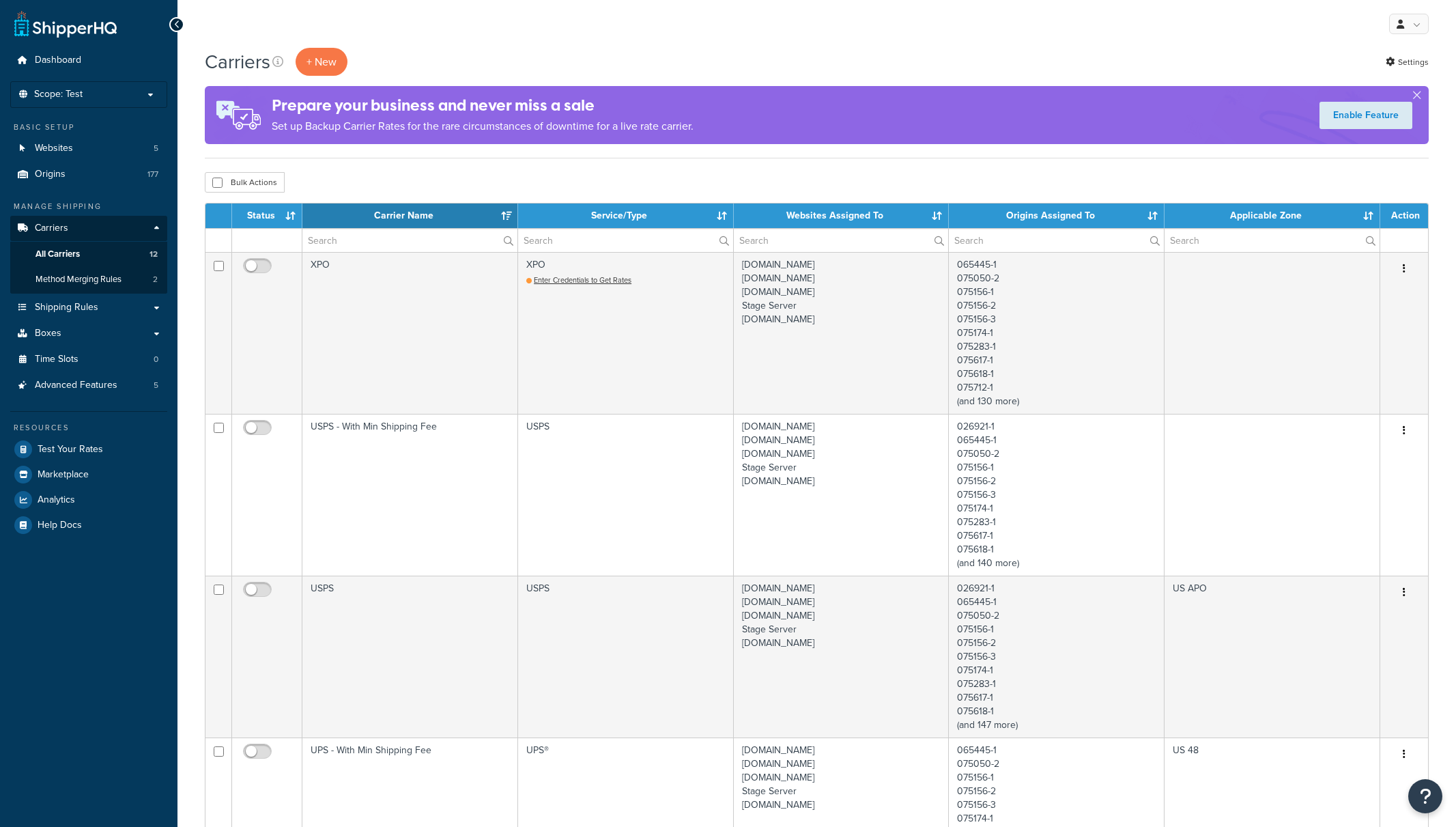
select select "15"
click at [263, 219] on th "Status" at bounding box center [267, 215] width 70 height 25
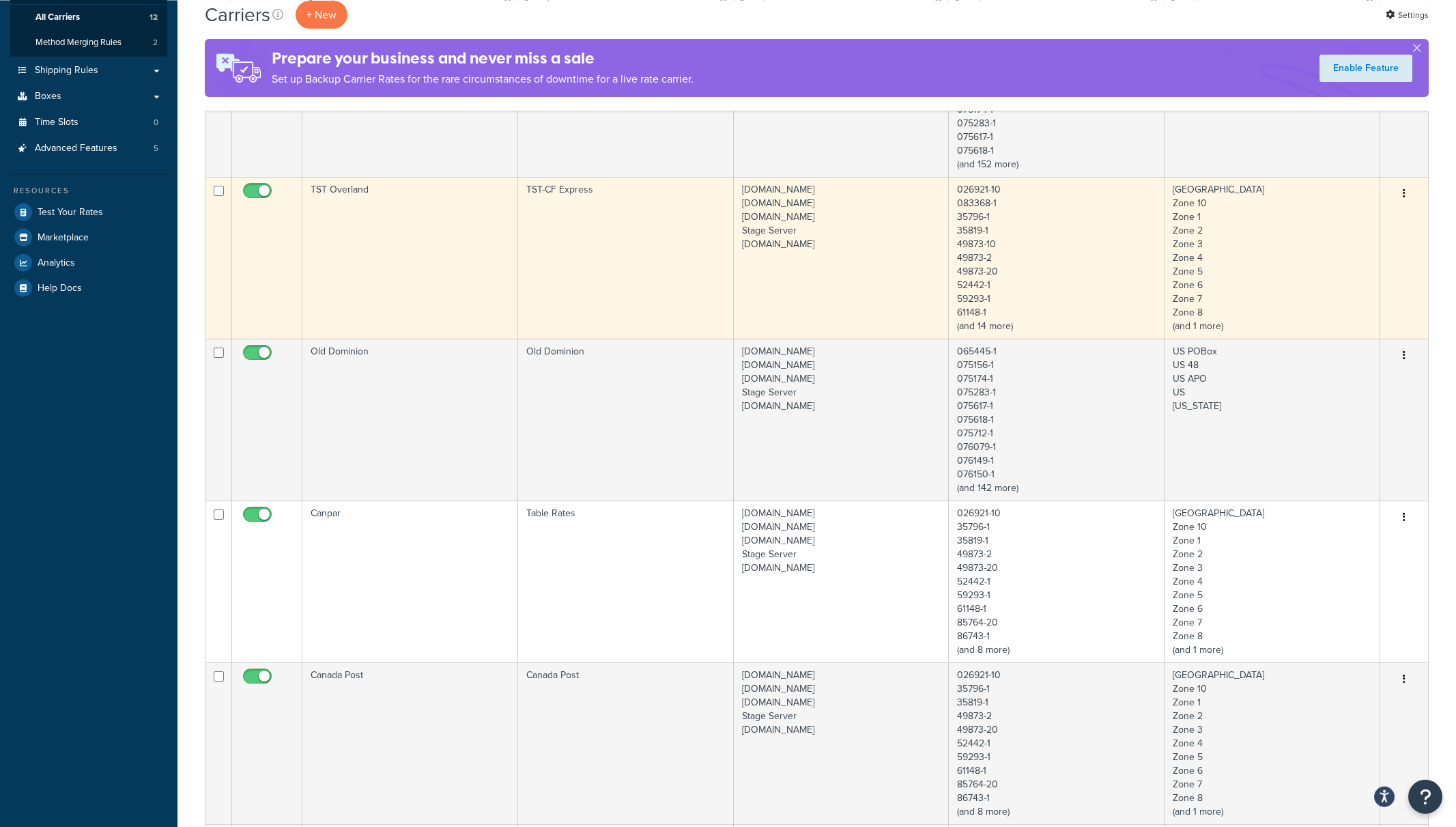
scroll to position [285, 0]
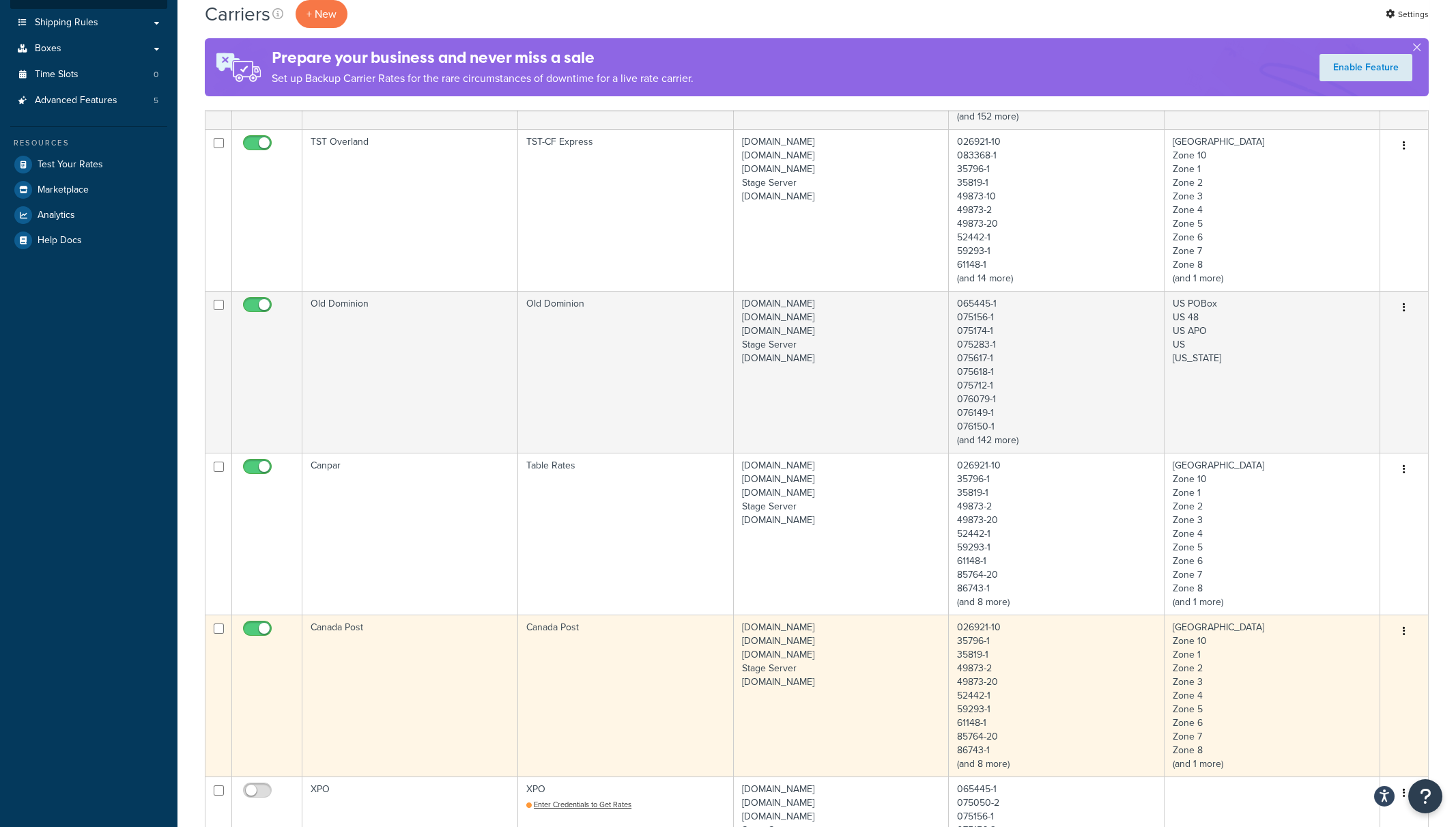
click at [389, 675] on td "Canada Post" at bounding box center [410, 695] width 216 height 161
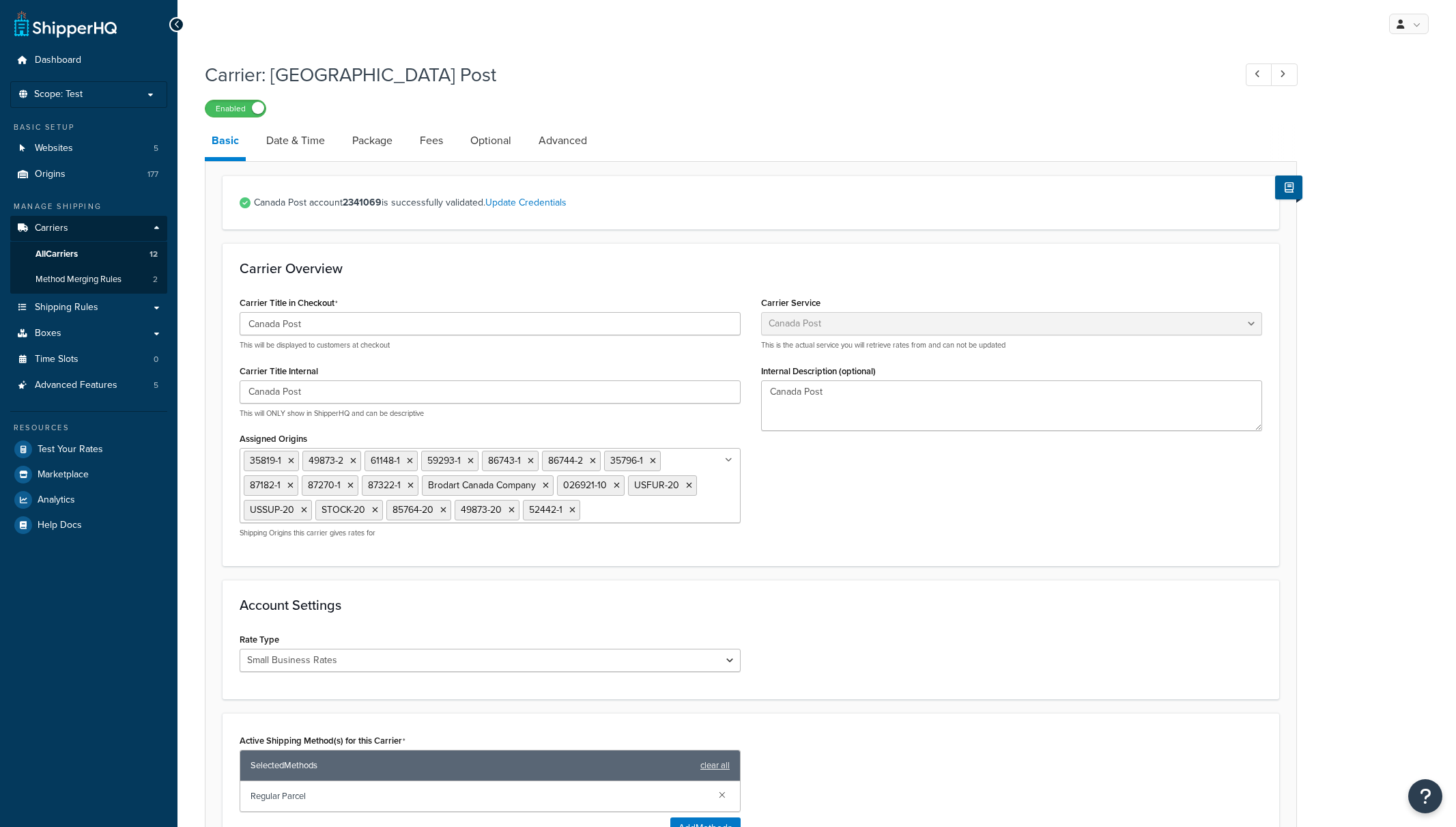
select select "canadaPost"
click at [547, 202] on link "Update Credentials" at bounding box center [525, 203] width 81 height 14
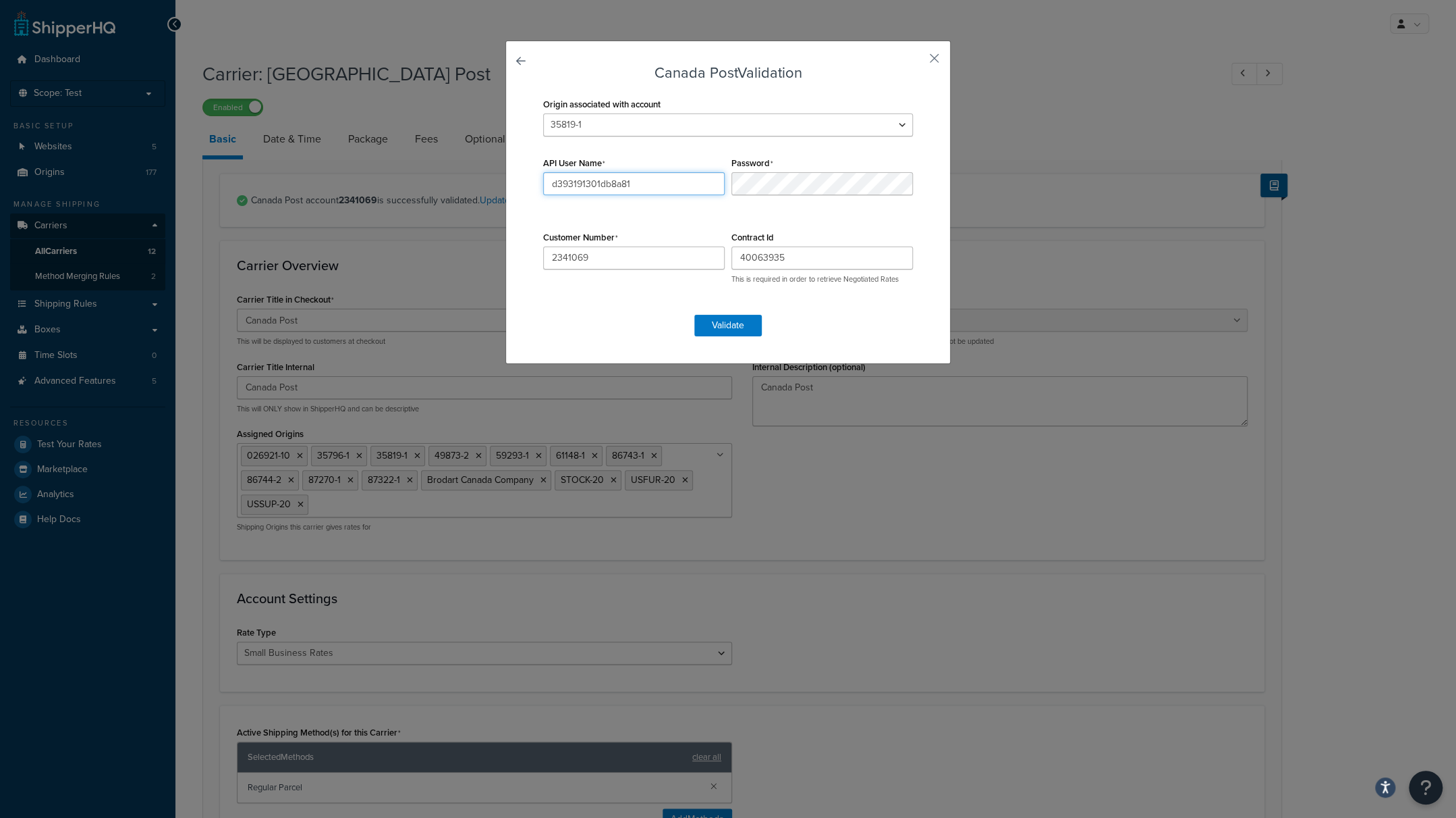
drag, startPoint x: 644, startPoint y: 181, endPoint x: 463, endPoint y: 181, distance: 181.0
click at [543, 181] on input "d393191301db8a81" at bounding box center [634, 183] width 181 height 23
drag, startPoint x: 813, startPoint y: 261, endPoint x: 648, endPoint y: 263, distance: 165.0
click at [732, 263] on input "40063935" at bounding box center [822, 258] width 181 height 23
click at [770, 134] on select "026921-1 026921-10 065445-1 075050-2 075156-1 075156-2 075156-3 075174-1 075283…" at bounding box center [728, 125] width 370 height 23
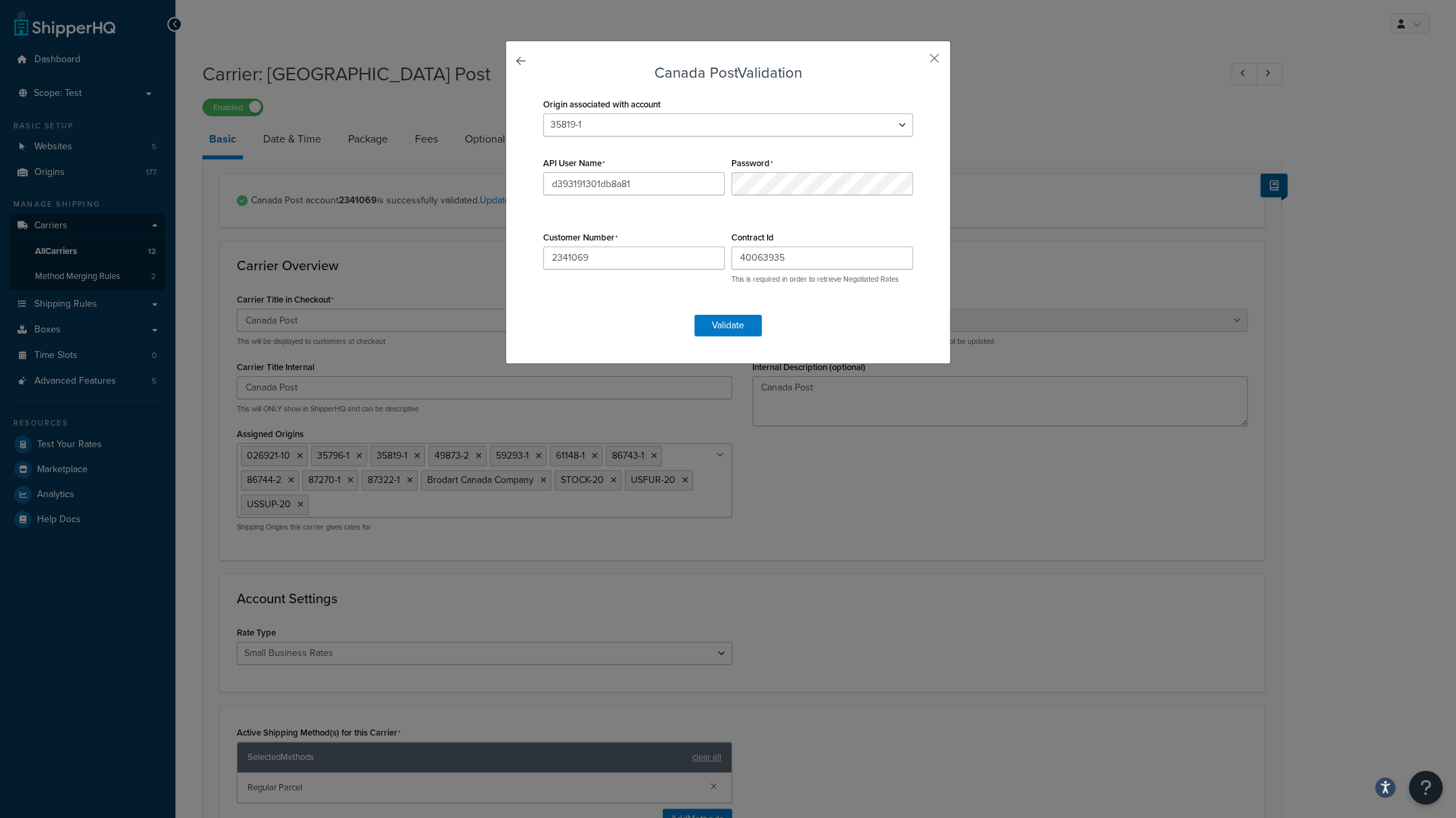
click at [931, 59] on div "Canada Post Validation Origin associated with account 026921-1 026921-10 065445…" at bounding box center [728, 202] width 445 height 324
click at [916, 62] on button "button" at bounding box center [914, 63] width 4 height 4
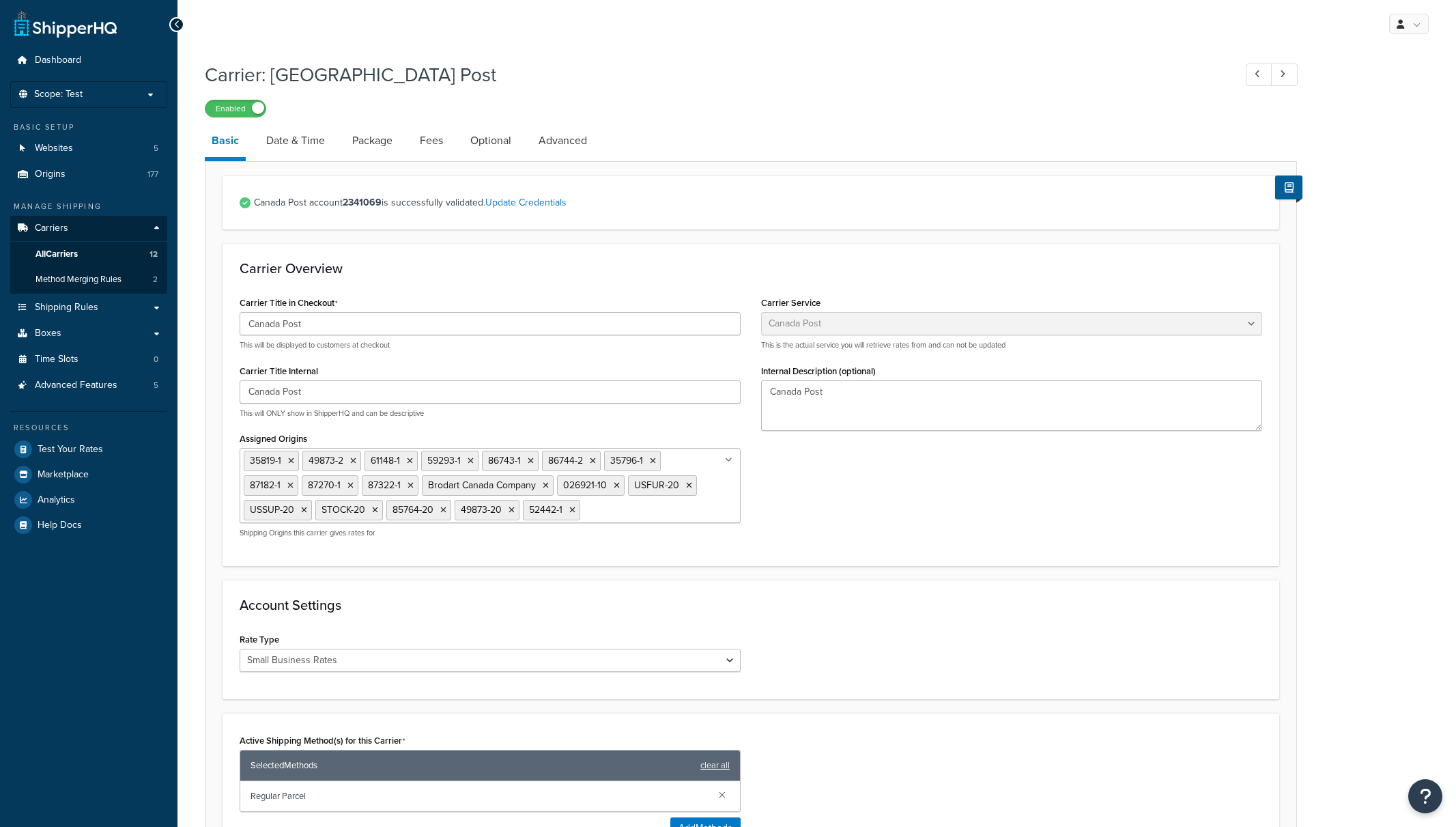
select select "canadaPost"
click at [68, 258] on span "All Carriers" at bounding box center [57, 254] width 42 height 11
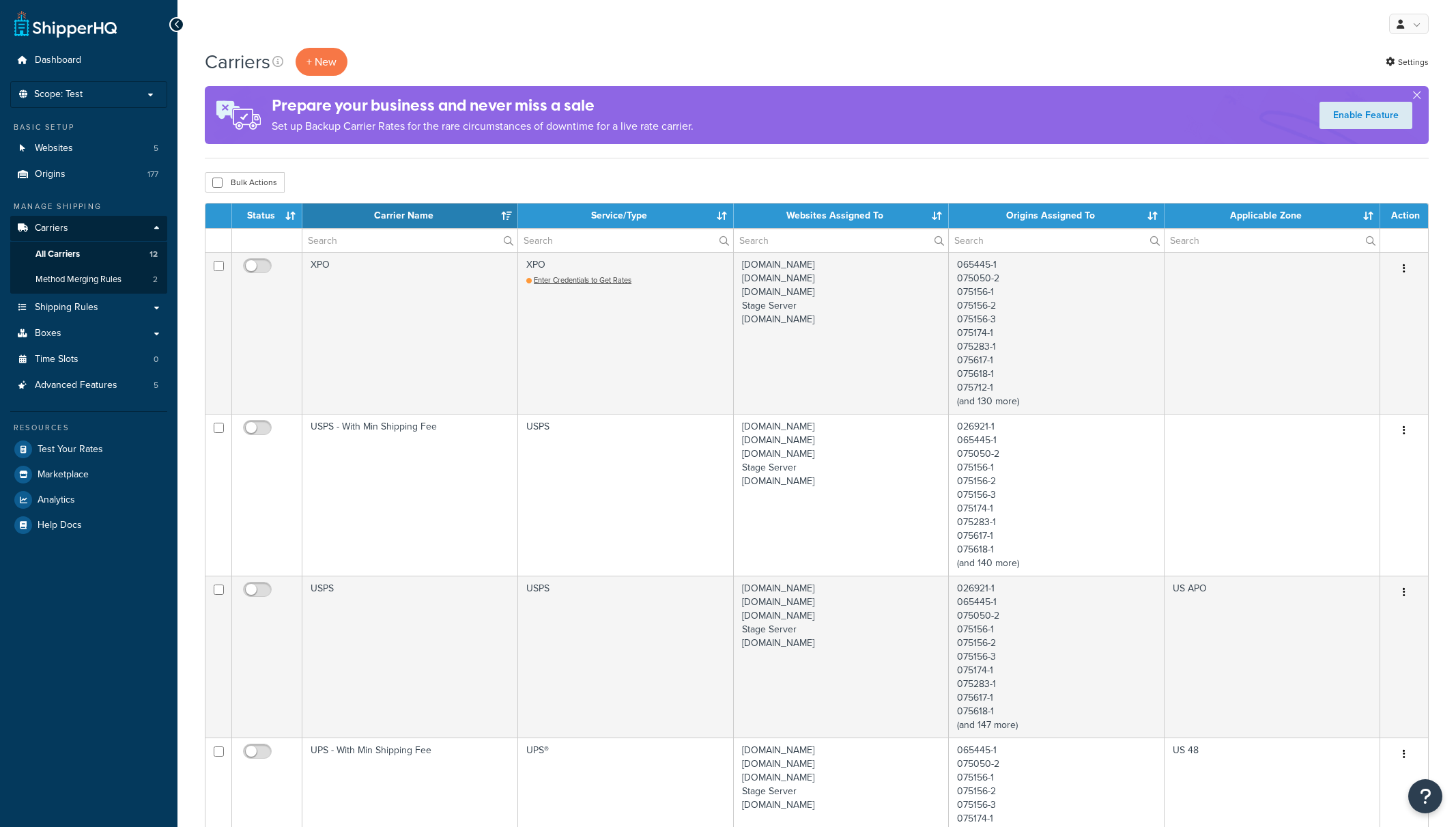
select select "15"
click at [248, 214] on th "Status" at bounding box center [267, 215] width 70 height 25
click at [257, 216] on th "Status" at bounding box center [267, 215] width 70 height 25
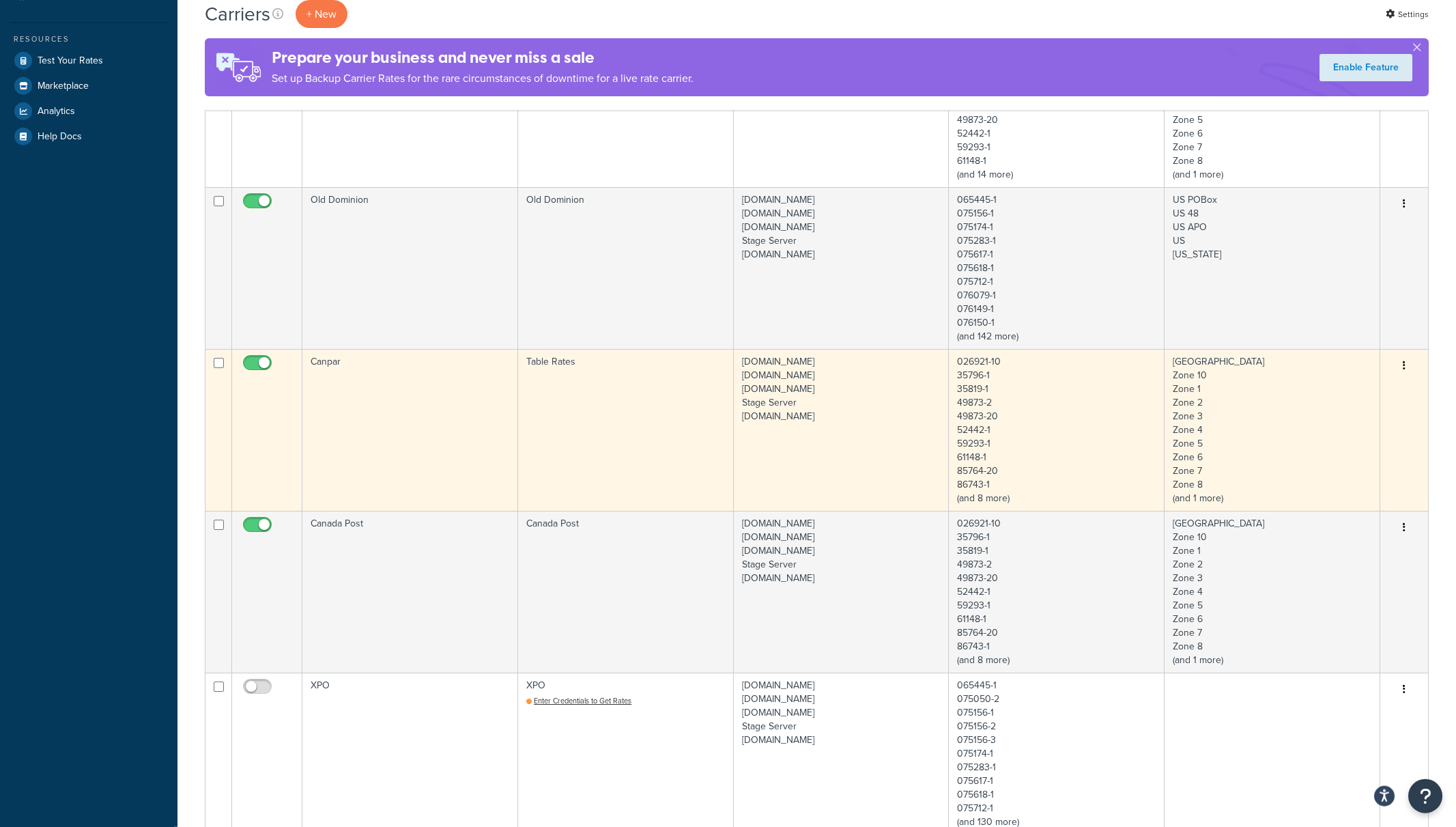
scroll to position [428, 0]
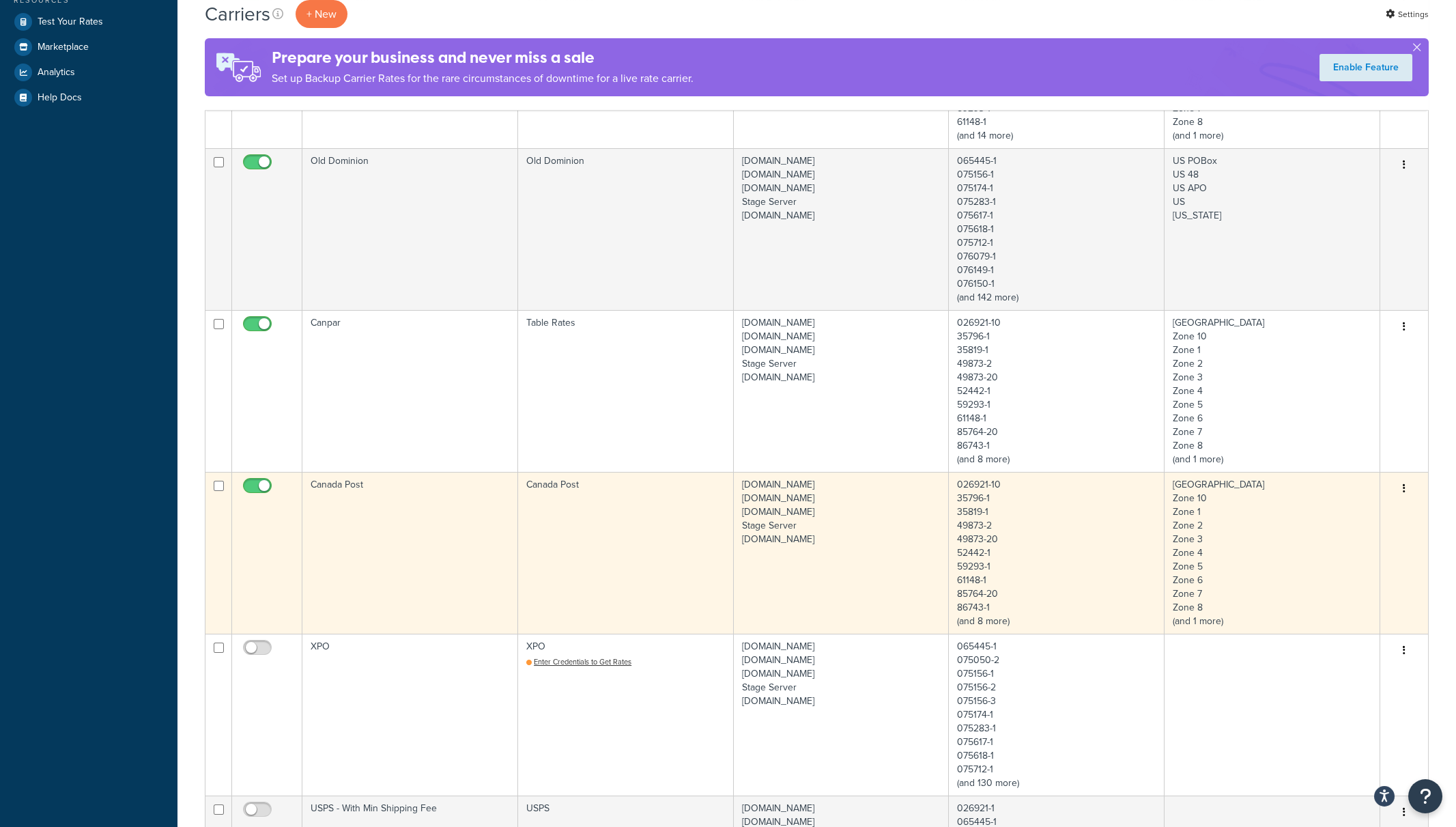
click at [356, 548] on td "Canada Post" at bounding box center [410, 552] width 216 height 161
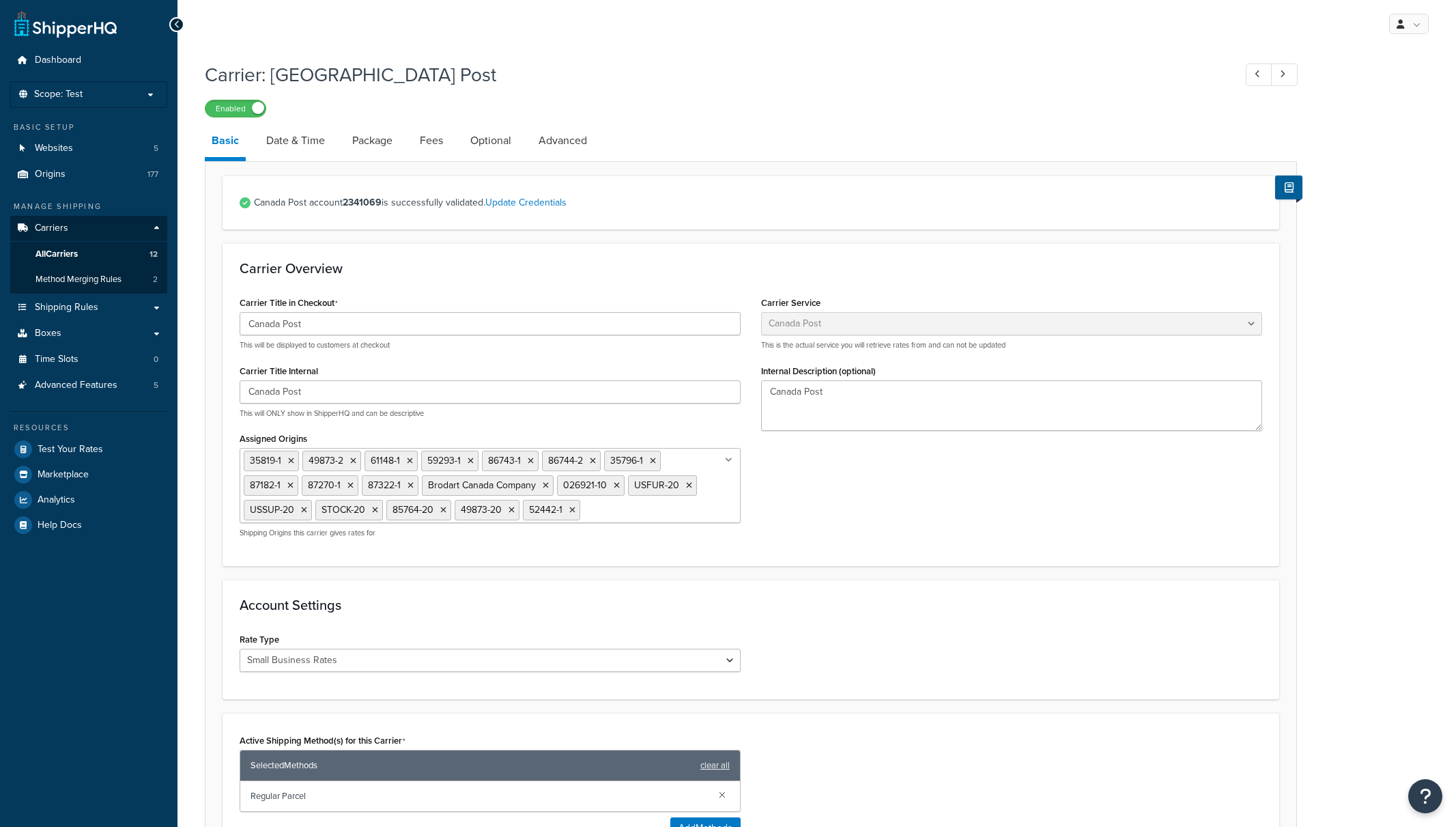
select select "canadaPost"
click at [57, 256] on span "All Carriers" at bounding box center [57, 254] width 42 height 11
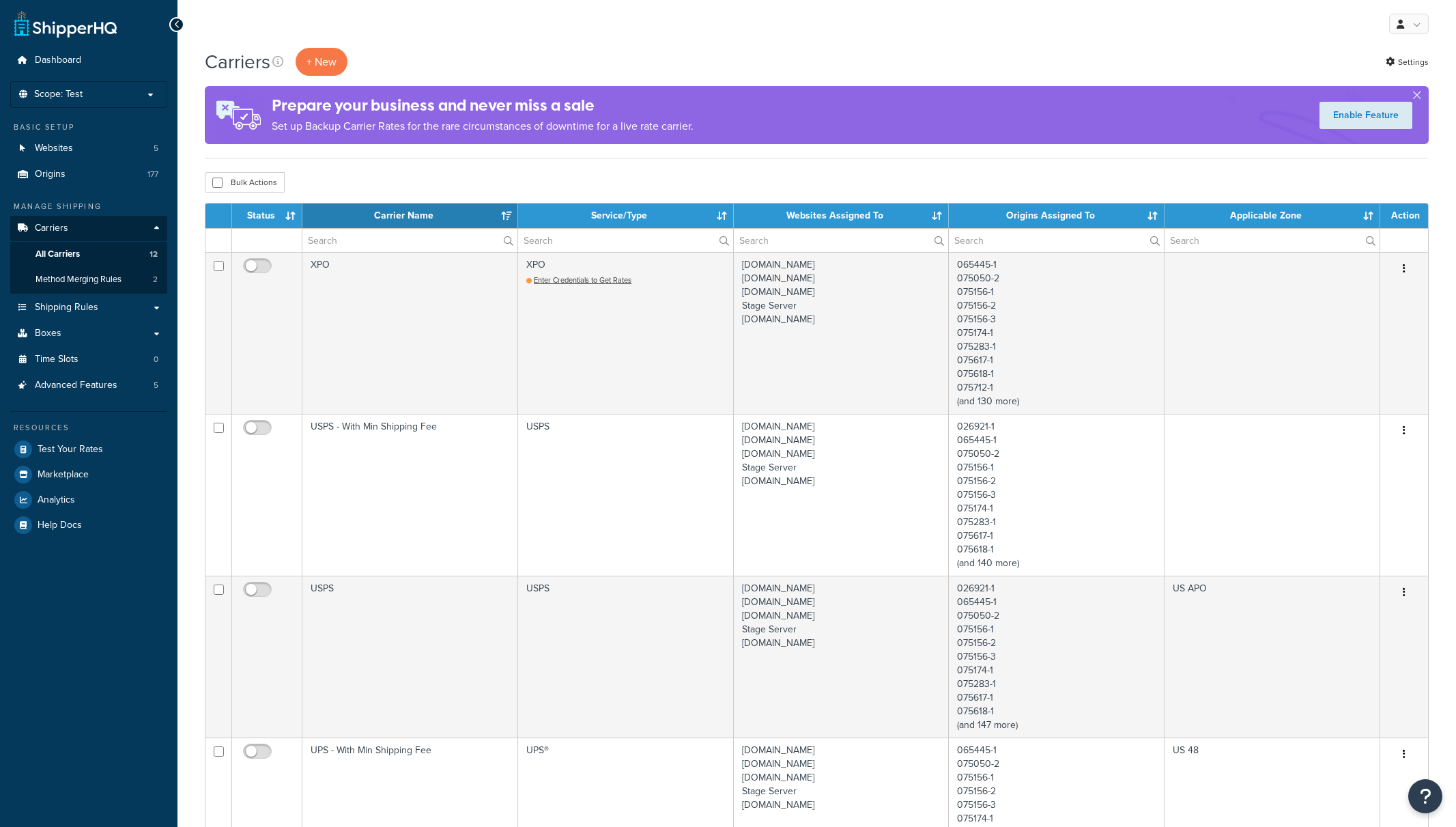
select select "15"
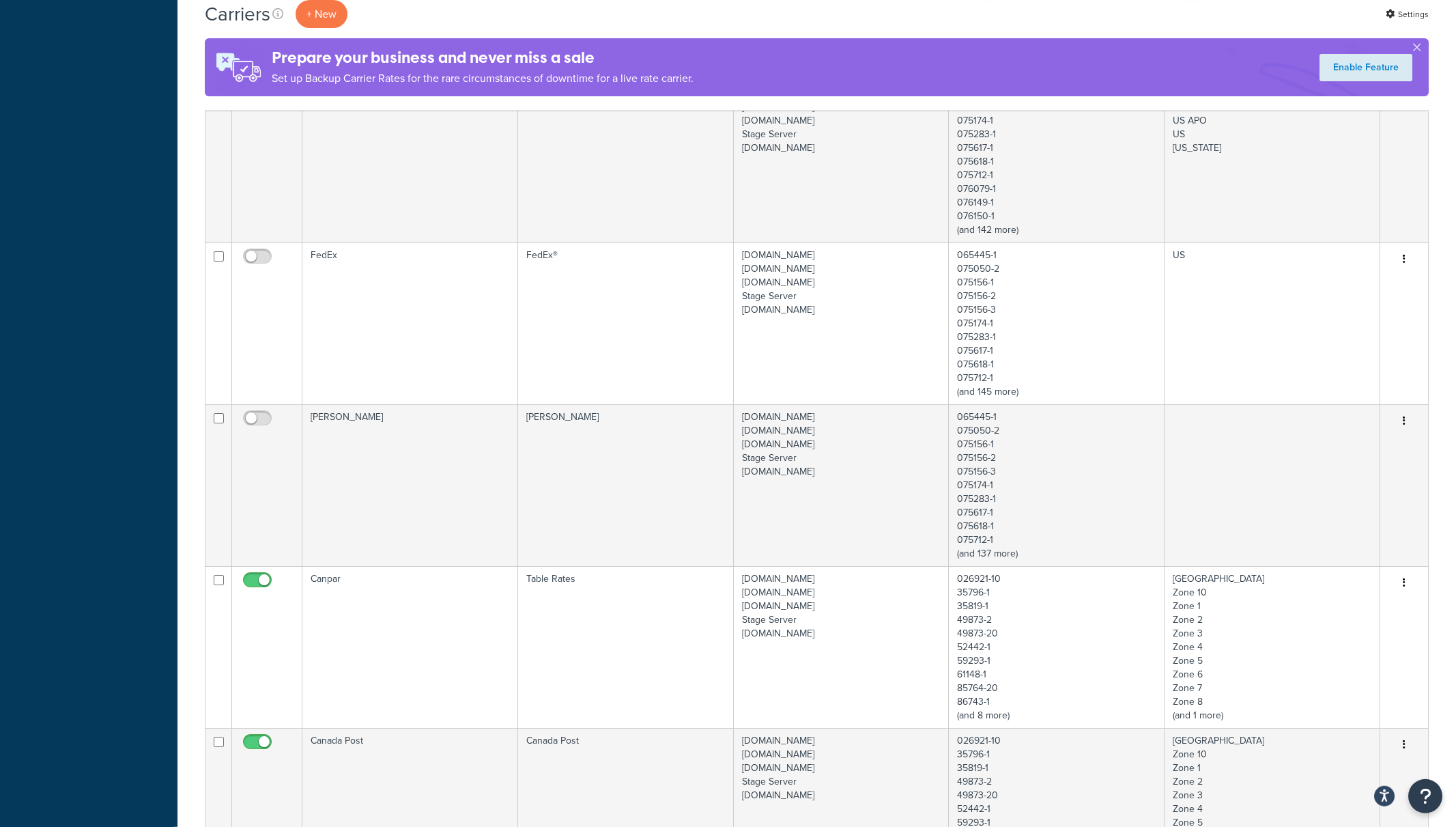
scroll to position [1211, 0]
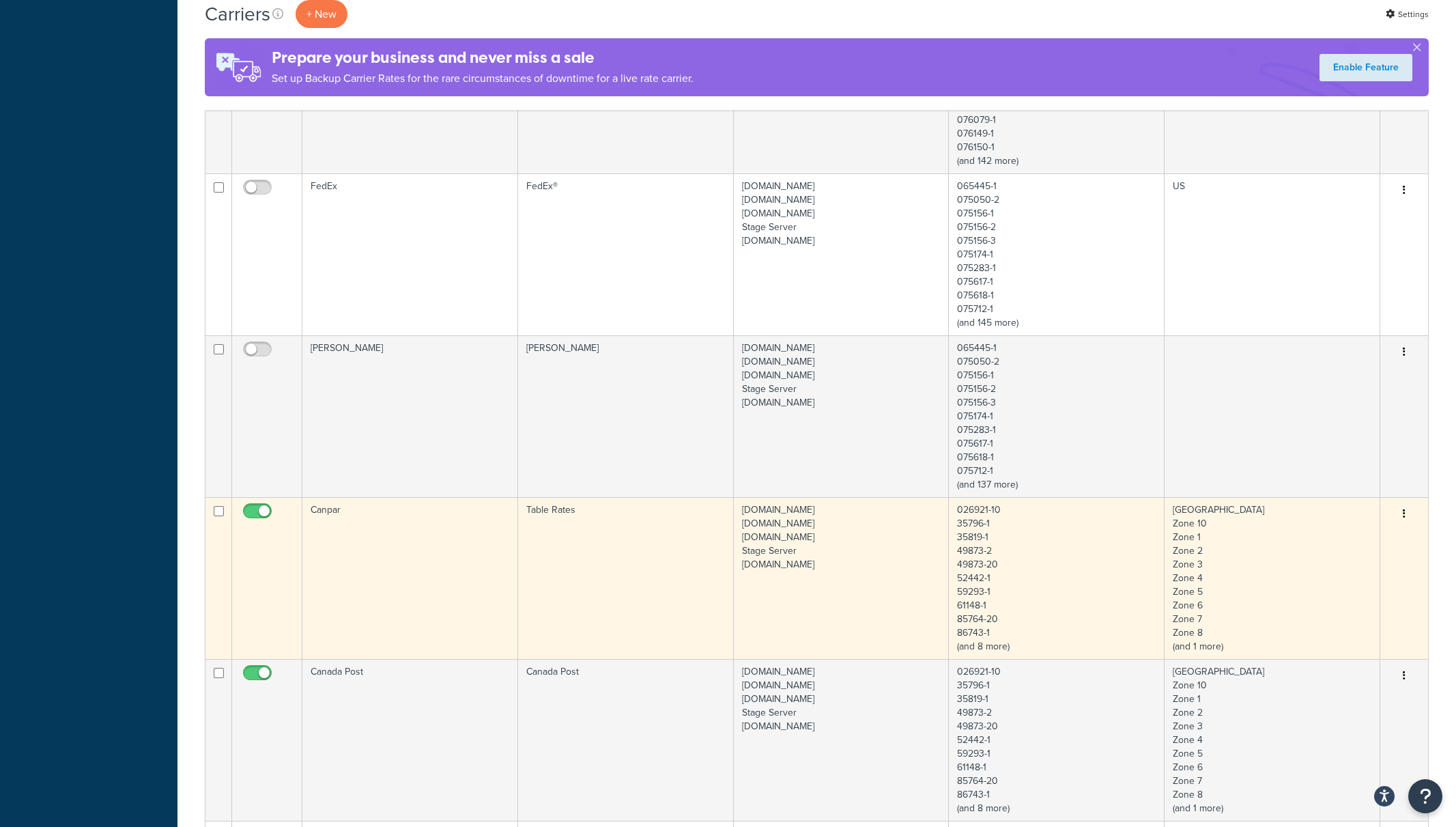
click at [365, 566] on td "Canpar" at bounding box center [410, 578] width 216 height 161
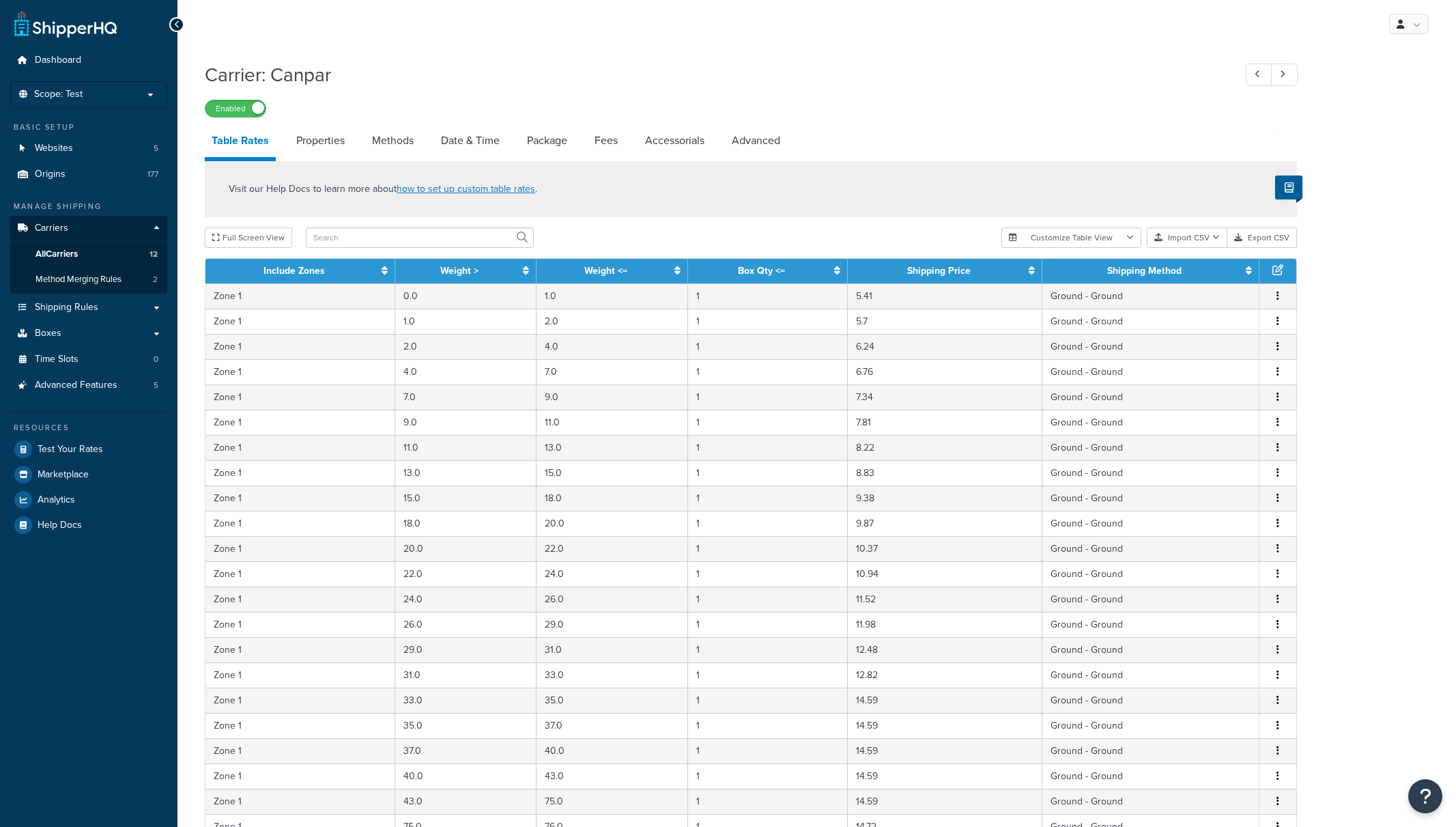
select select "25"
click at [1271, 238] on button "Export CSV" at bounding box center [1262, 237] width 69 height 21
click at [1341, 162] on span "Logout" at bounding box center [1347, 161] width 27 height 13
